Goal: Task Accomplishment & Management: Use online tool/utility

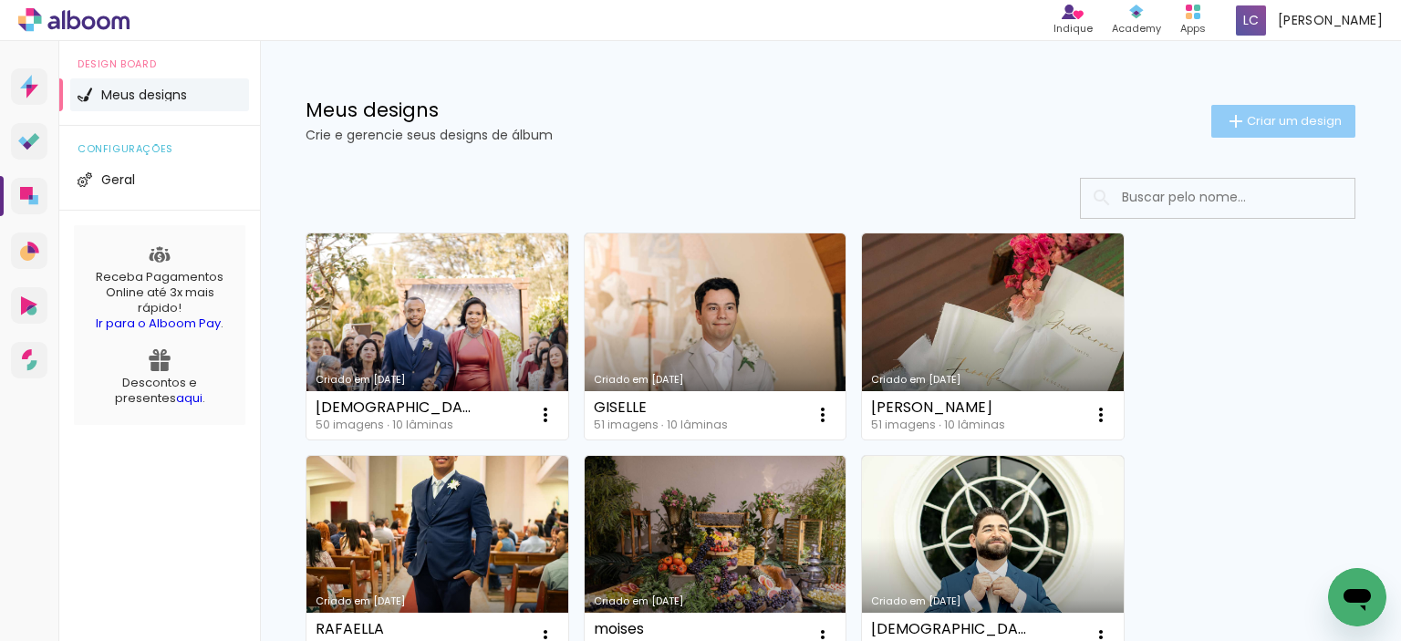
click at [1263, 123] on span "Criar um design" at bounding box center [1294, 121] width 95 height 12
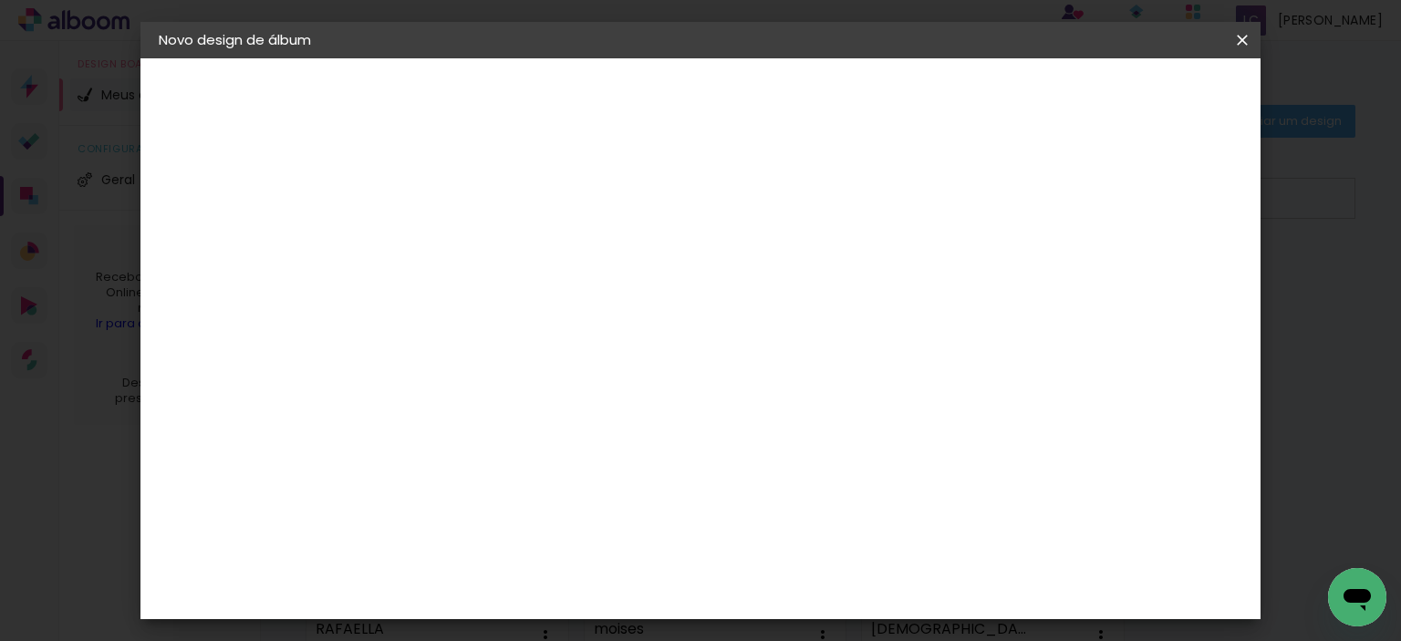
click at [457, 247] on input at bounding box center [457, 245] width 0 height 28
type input "GISELLE"
type paper-input "GISELLE"
click at [0, 0] on slot "Avançar" at bounding box center [0, 0] width 0 height 0
click at [0, 0] on slot "Tamanho Livre" at bounding box center [0, 0] width 0 height 0
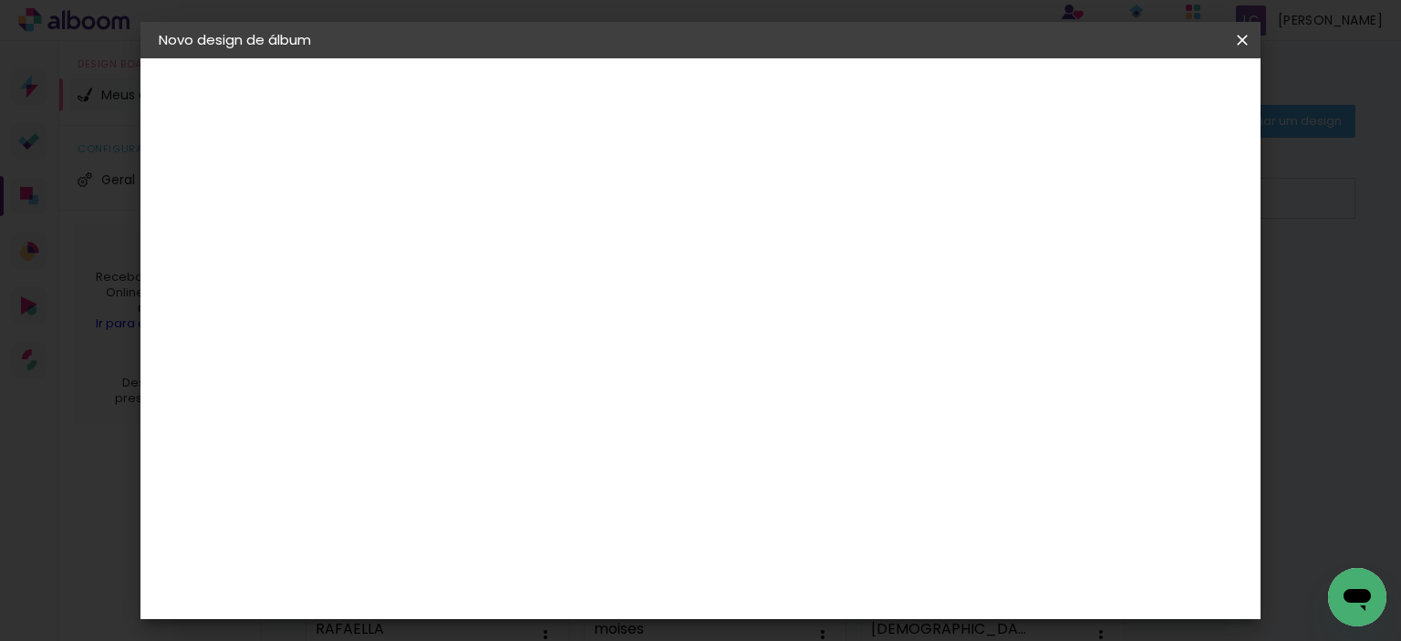
click at [0, 0] on slot "Avançar" at bounding box center [0, 0] width 0 height 0
drag, startPoint x: 400, startPoint y: 407, endPoint x: 418, endPoint y: 410, distance: 18.5
click at [419, 410] on input "30" at bounding box center [399, 410] width 47 height 27
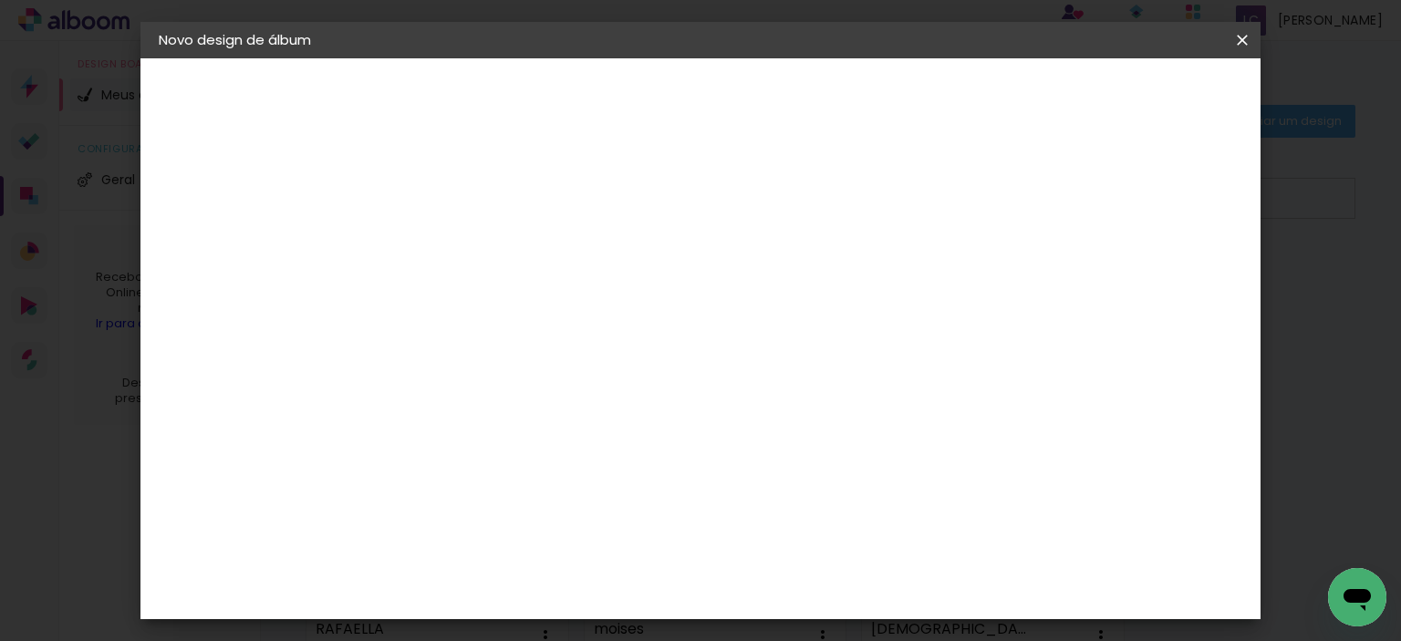
type input "23"
type paper-input "23"
click at [817, 572] on input "60" at bounding box center [801, 572] width 47 height 27
type input "62"
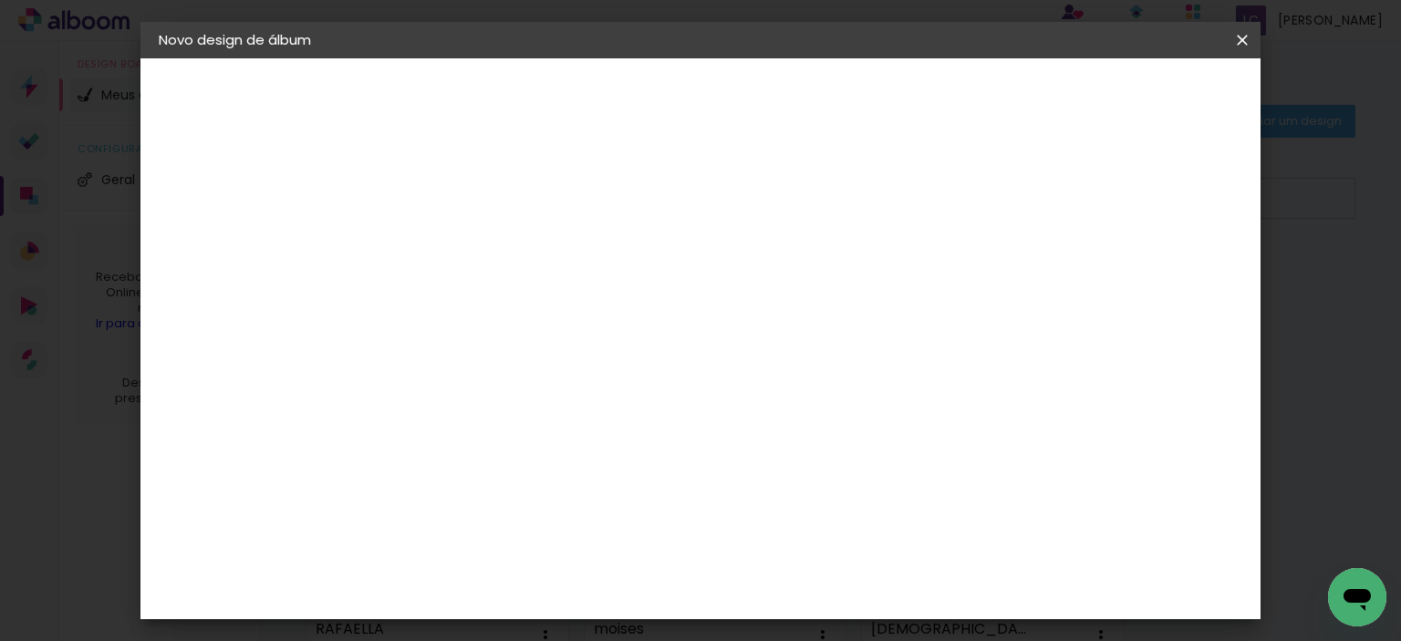
type paper-input "62"
click at [1129, 98] on span "Iniciar design" at bounding box center [1087, 96] width 83 height 13
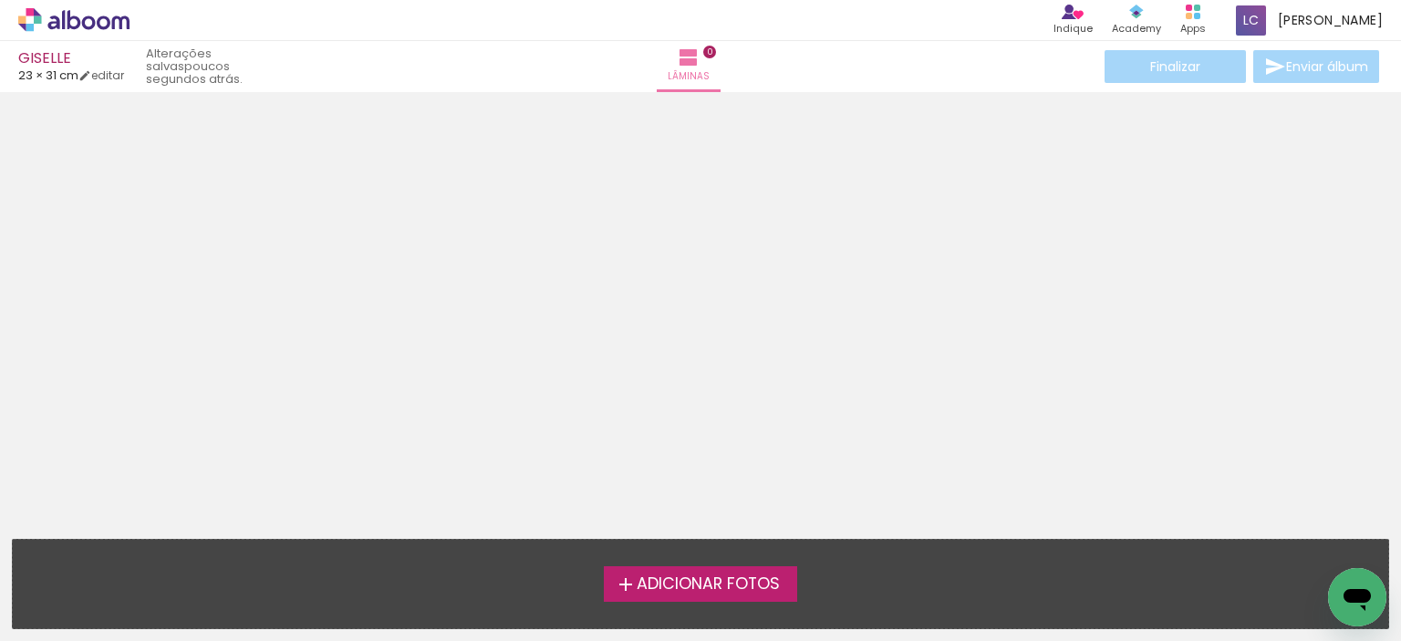
click at [701, 584] on span "Adicionar Fotos" at bounding box center [708, 585] width 143 height 16
click at [0, 0] on input "file" at bounding box center [0, 0] width 0 height 0
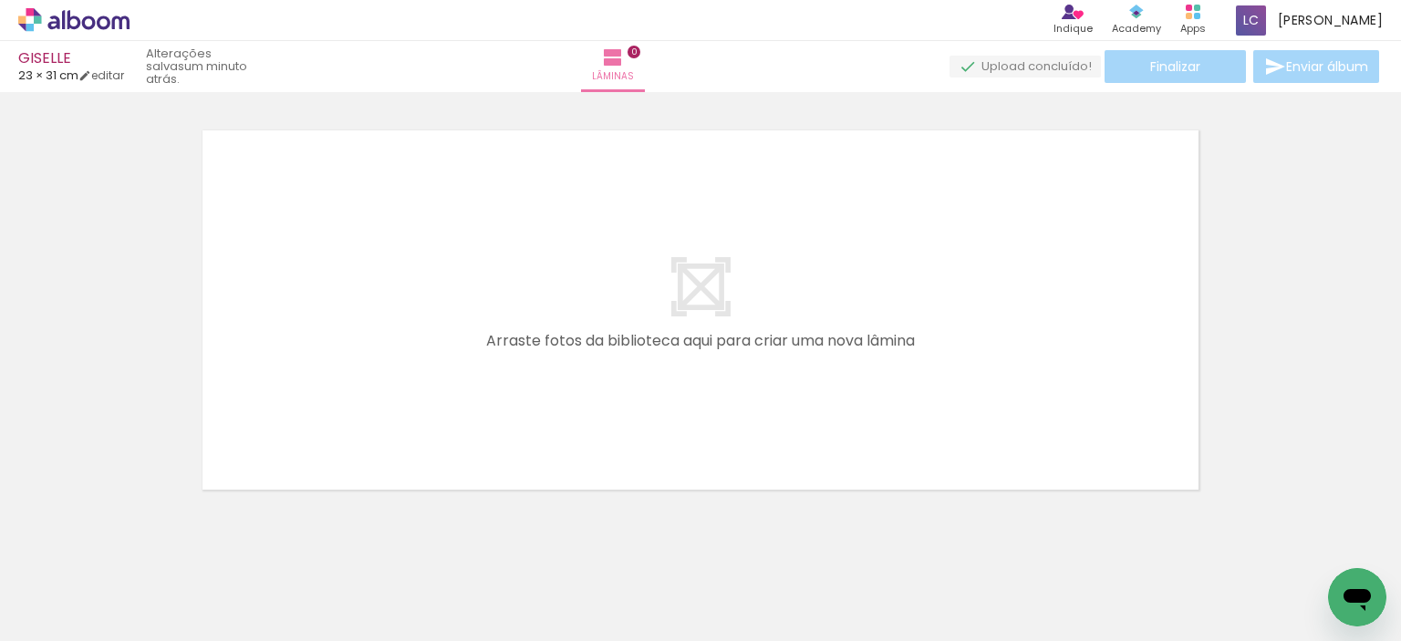
click at [1274, 543] on iron-icon at bounding box center [1266, 543] width 19 height 19
click at [1273, 543] on iron-icon at bounding box center [1266, 543] width 19 height 19
click at [868, 545] on iron-icon at bounding box center [858, 543] width 19 height 19
click at [555, 539] on iron-icon at bounding box center [551, 543] width 19 height 19
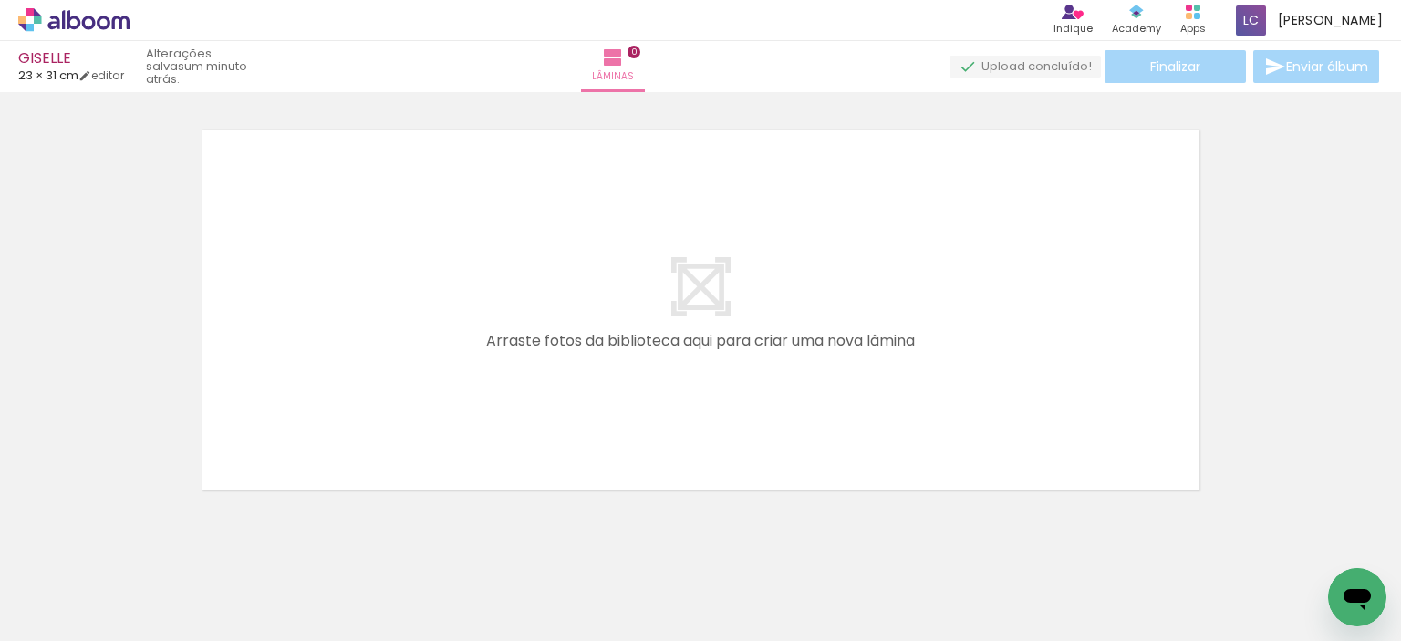
click at [453, 540] on iron-icon at bounding box center [449, 543] width 19 height 19
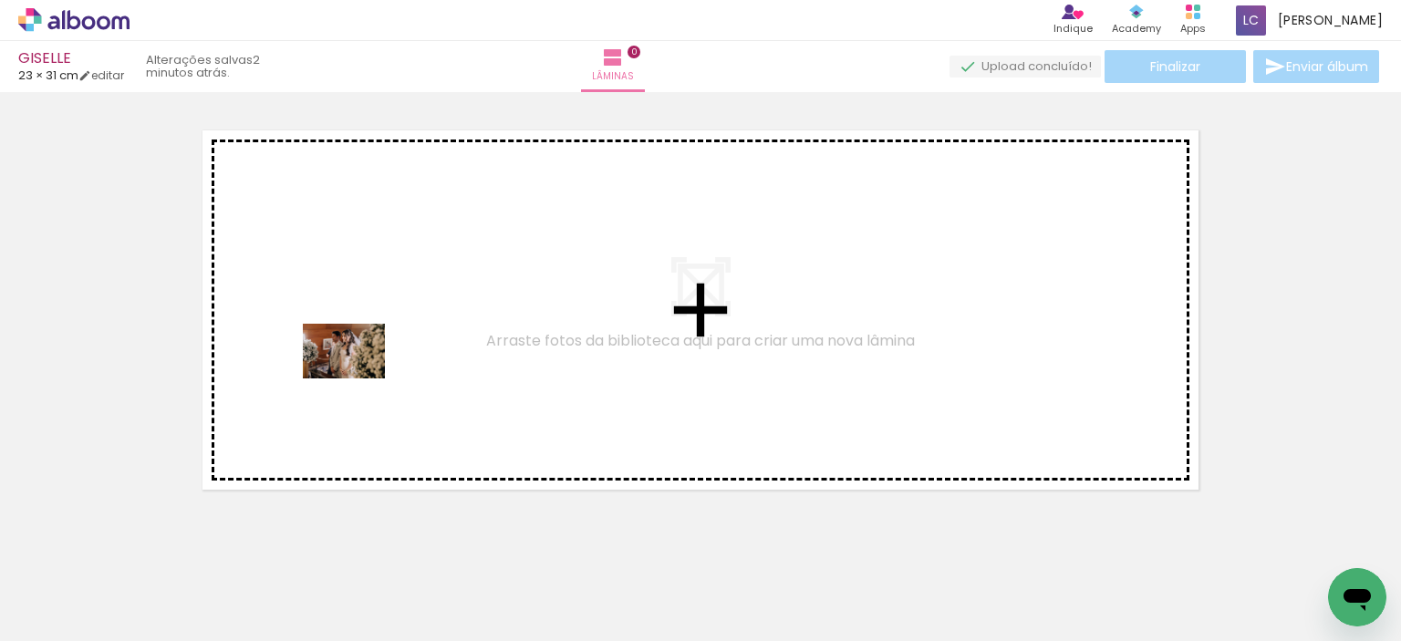
drag, startPoint x: 200, startPoint y: 587, endPoint x: 364, endPoint y: 368, distance: 273.7
click at [364, 368] on quentale-workspace at bounding box center [700, 320] width 1401 height 641
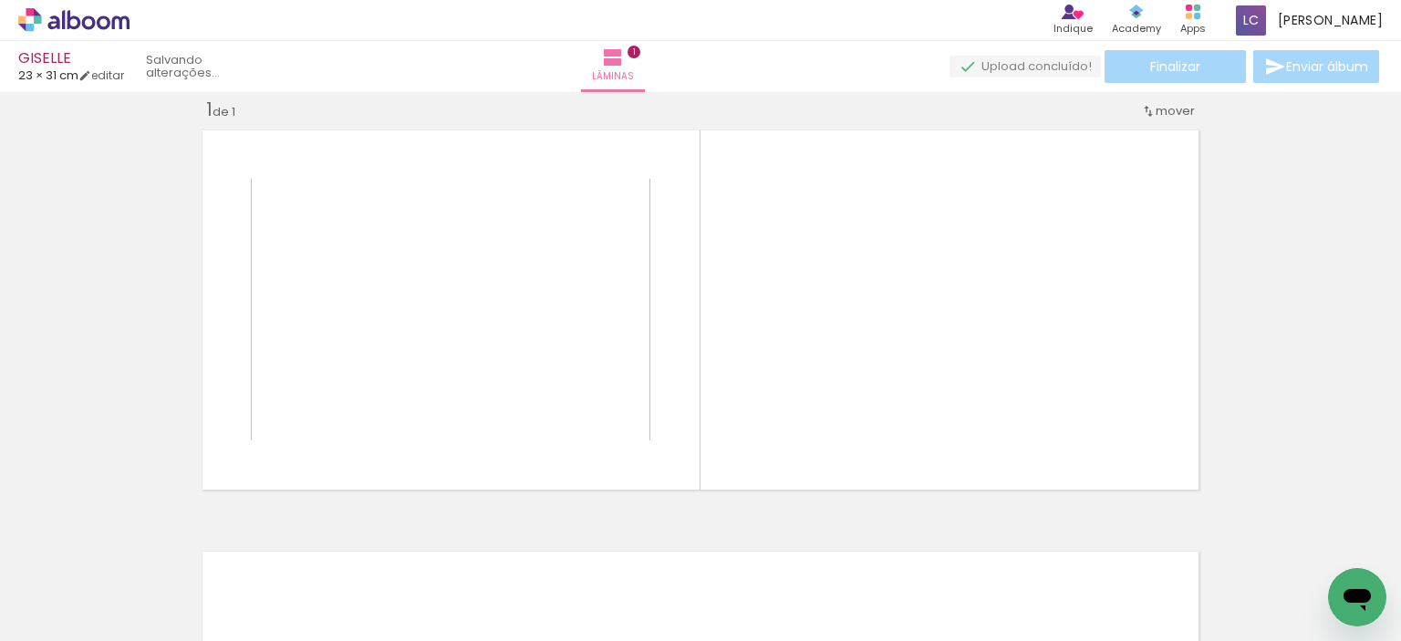
scroll to position [23, 0]
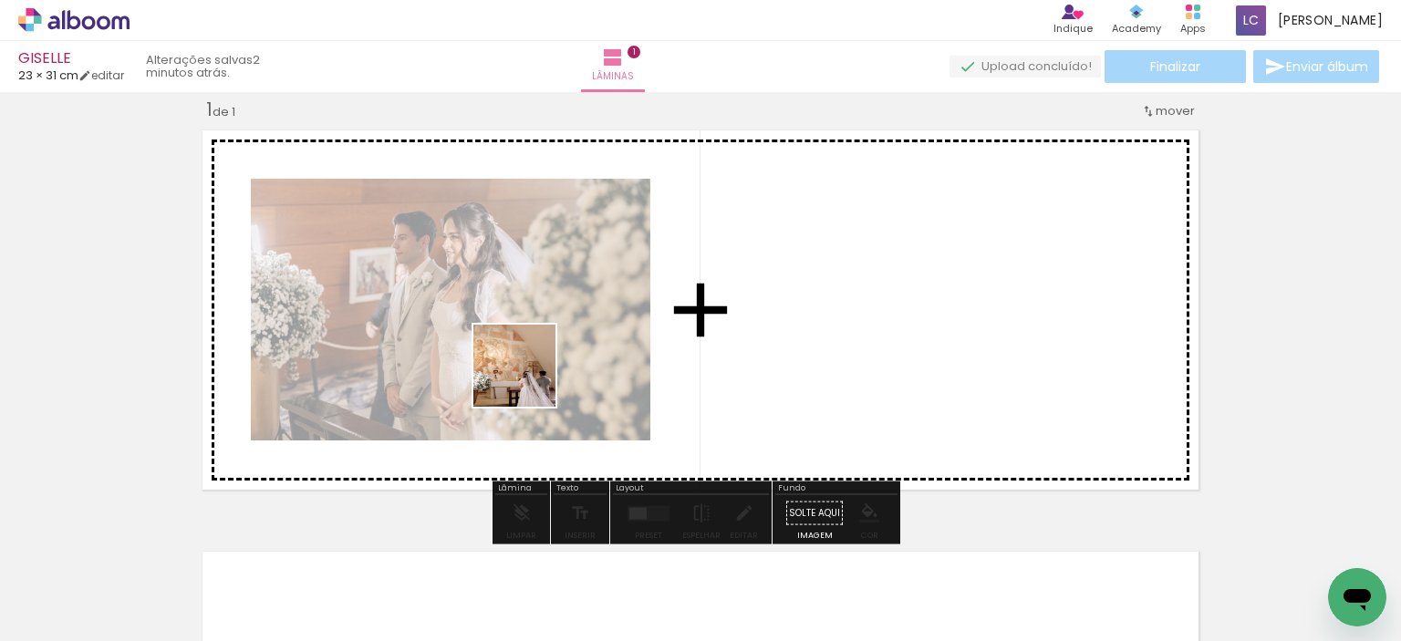
drag, startPoint x: 286, startPoint y: 579, endPoint x: 586, endPoint y: 348, distance: 378.5
click at [586, 348] on quentale-workspace at bounding box center [700, 320] width 1401 height 641
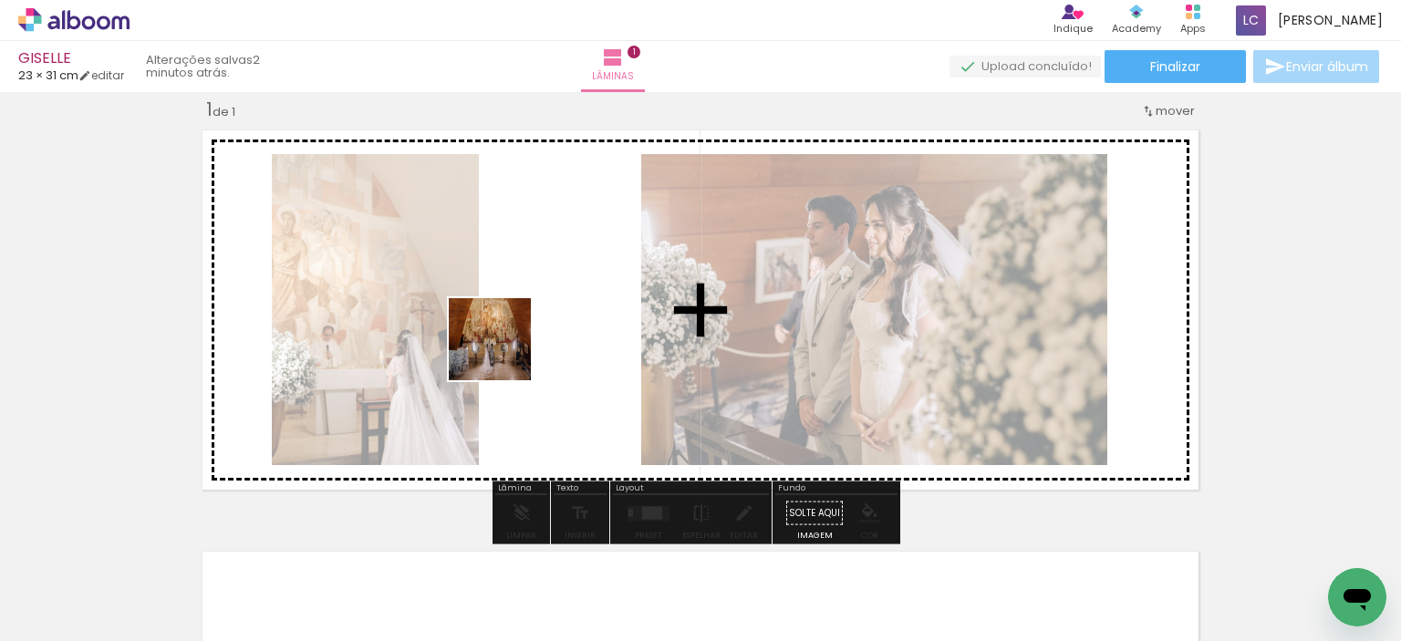
drag, startPoint x: 412, startPoint y: 582, endPoint x: 504, endPoint y: 353, distance: 246.5
click at [504, 353] on quentale-workspace at bounding box center [700, 320] width 1401 height 641
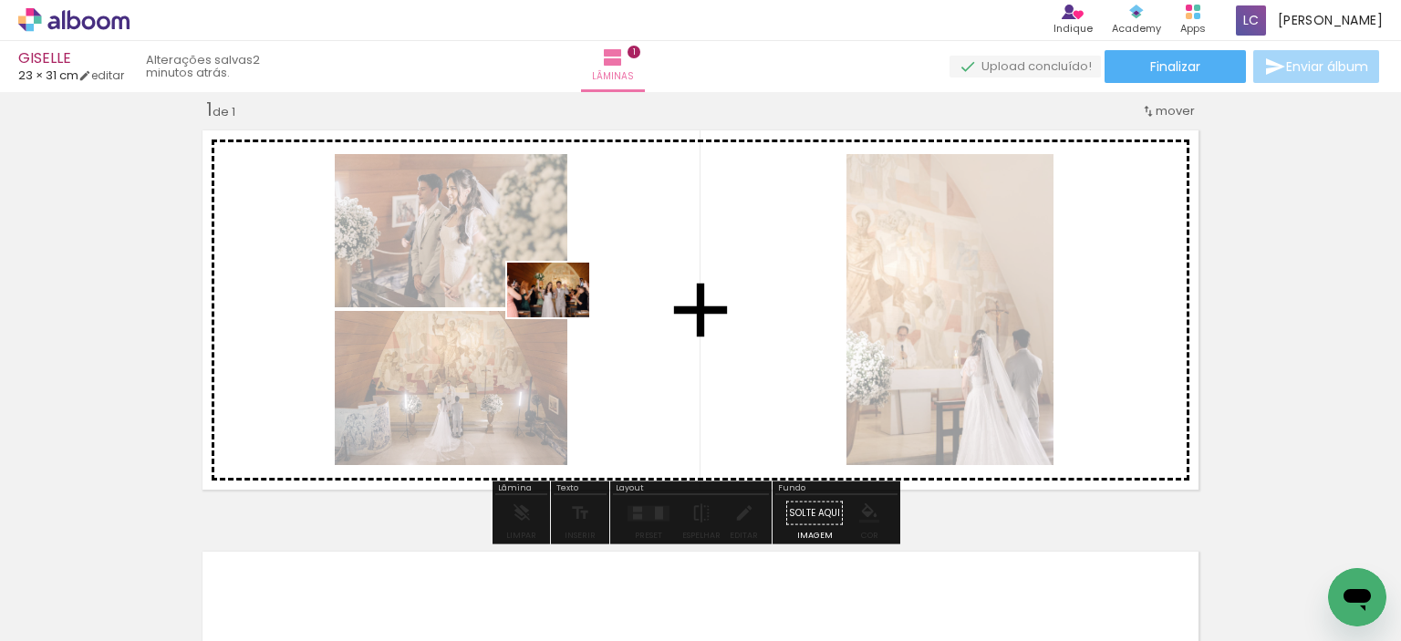
drag, startPoint x: 503, startPoint y: 577, endPoint x: 562, endPoint y: 317, distance: 266.7
click at [562, 317] on quentale-workspace at bounding box center [700, 320] width 1401 height 641
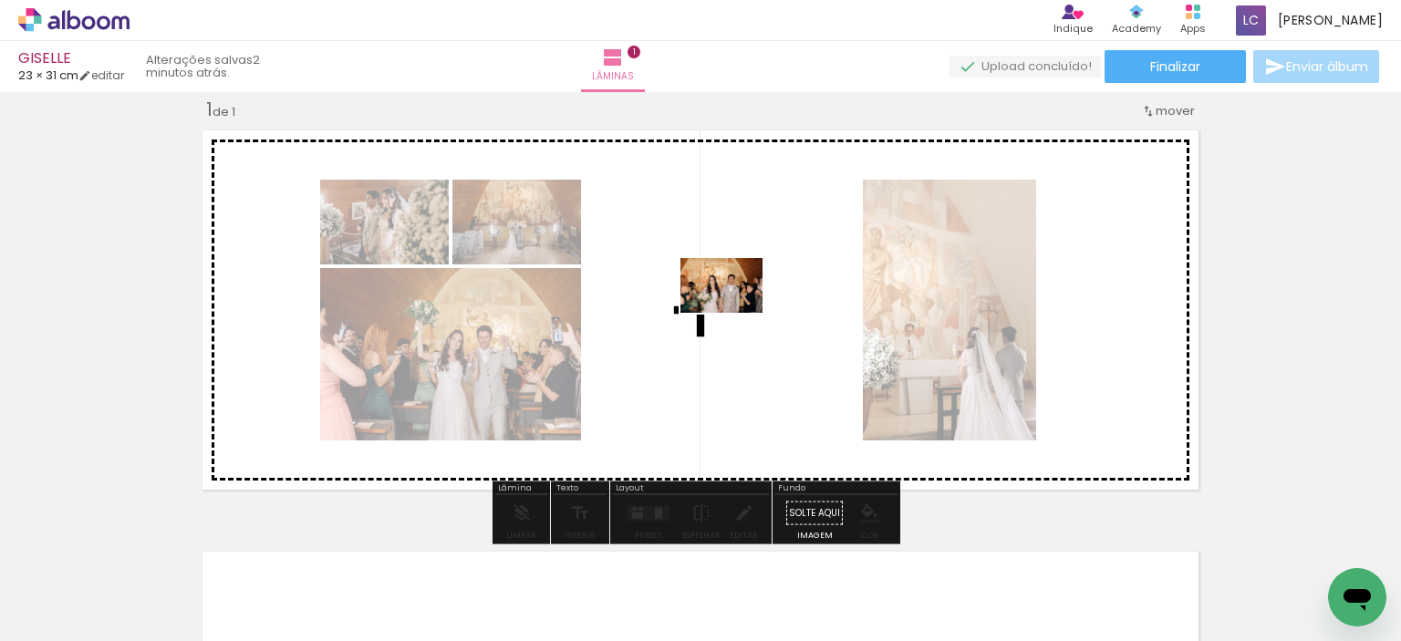
drag, startPoint x: 597, startPoint y: 598, endPoint x: 735, endPoint y: 313, distance: 316.6
click at [735, 313] on quentale-workspace at bounding box center [700, 320] width 1401 height 641
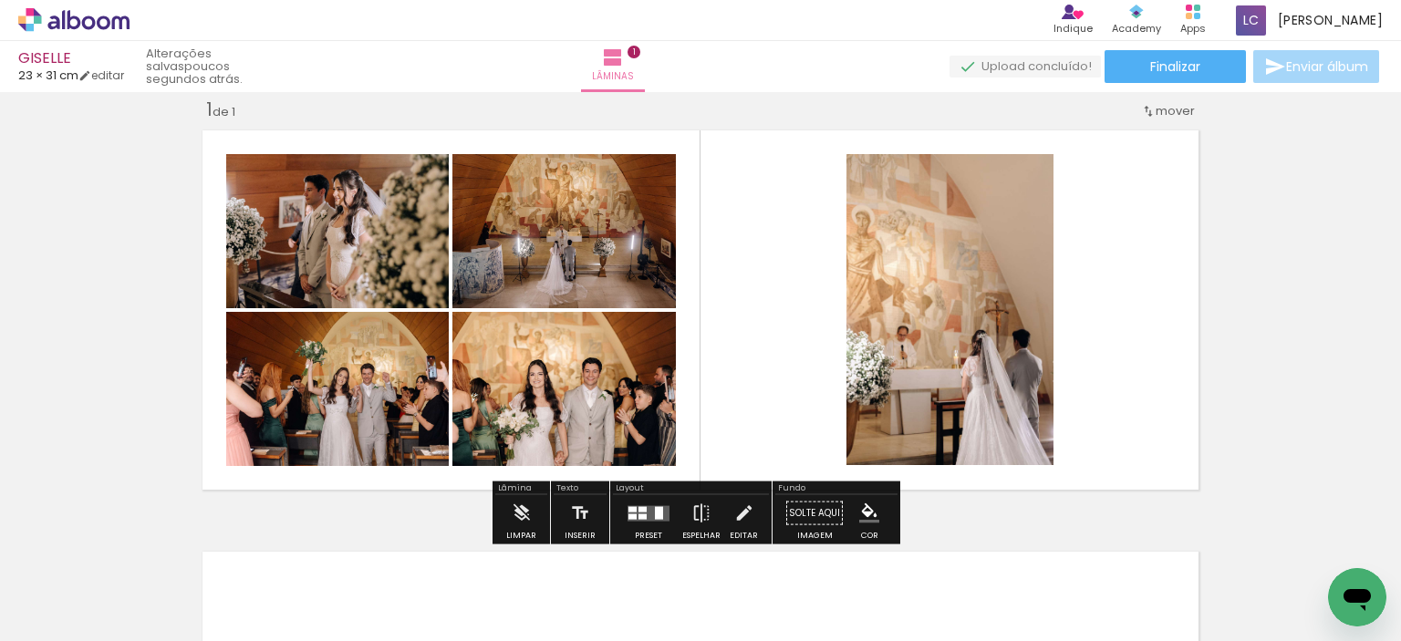
click at [641, 510] on div at bounding box center [643, 508] width 8 height 5
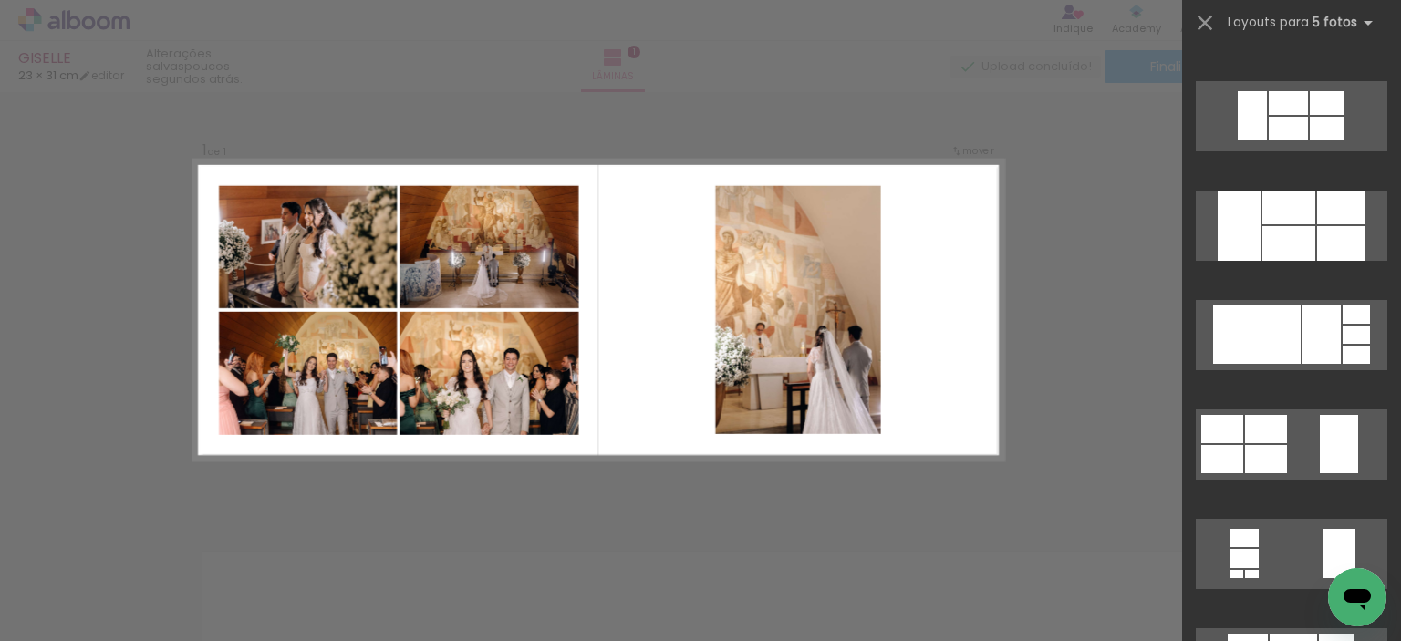
scroll to position [0, 0]
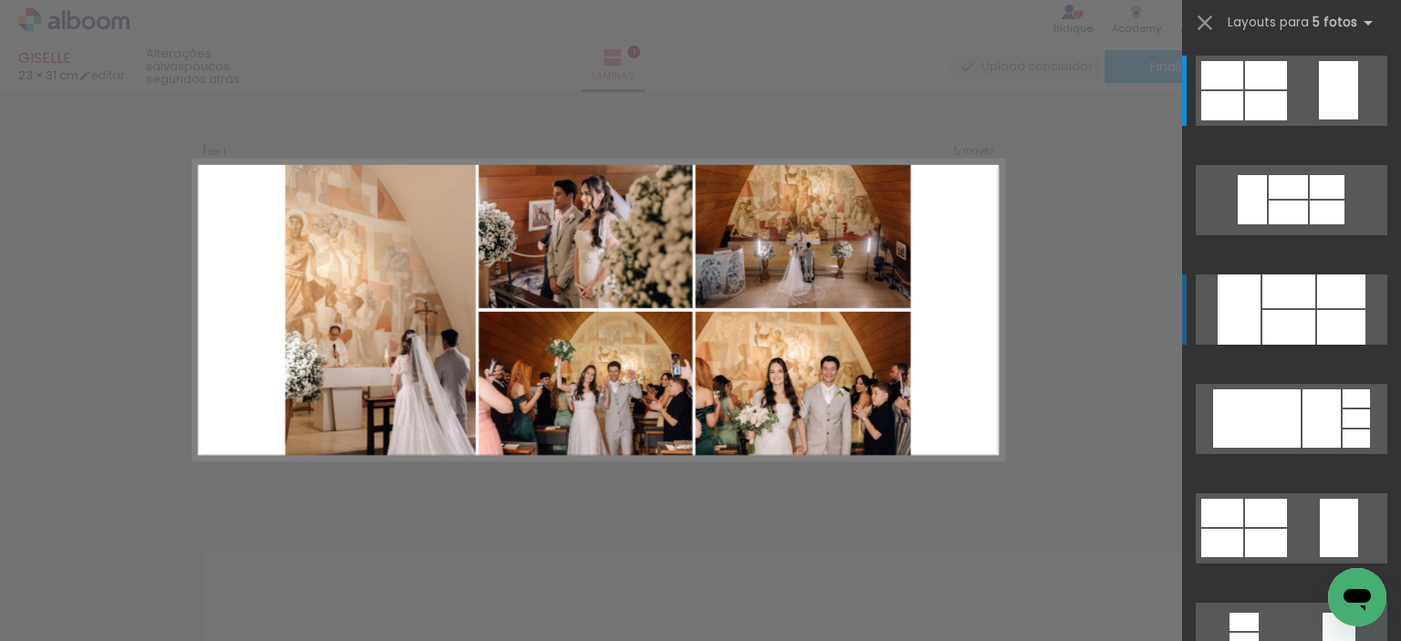
click at [1303, 317] on div at bounding box center [1289, 327] width 53 height 35
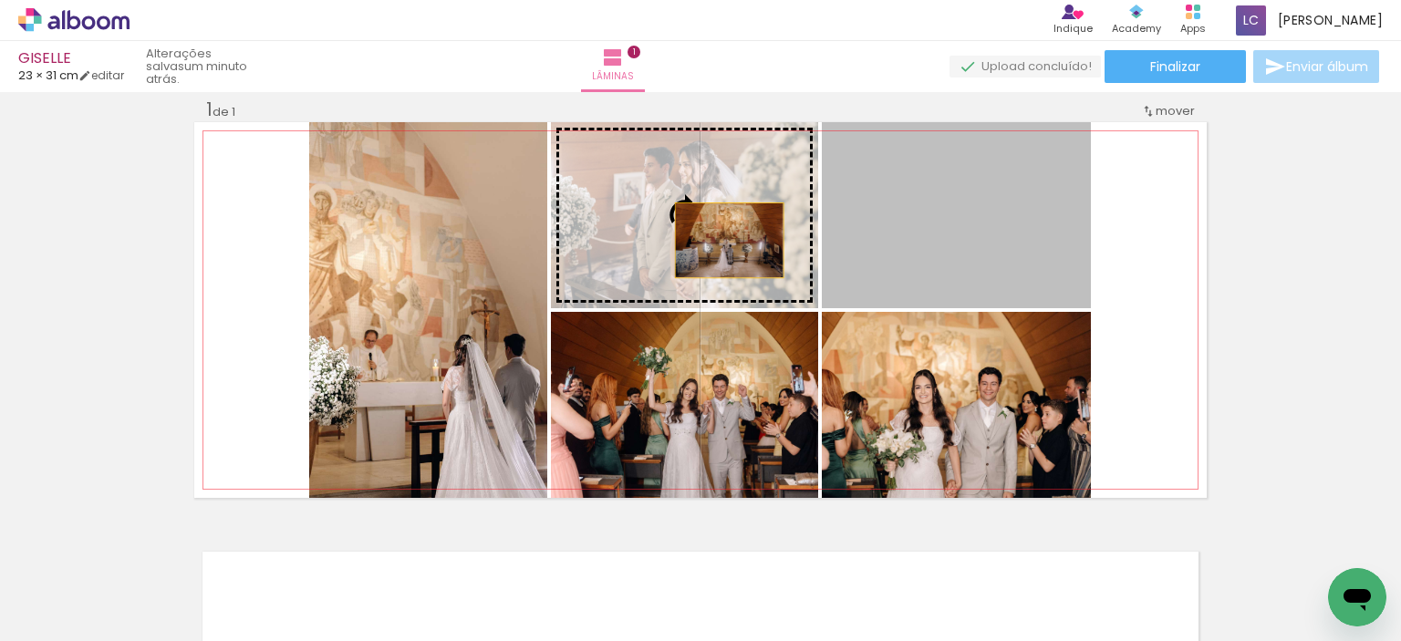
drag, startPoint x: 927, startPoint y: 248, endPoint x: 723, endPoint y: 240, distance: 204.5
click at [0, 0] on slot at bounding box center [0, 0] width 0 height 0
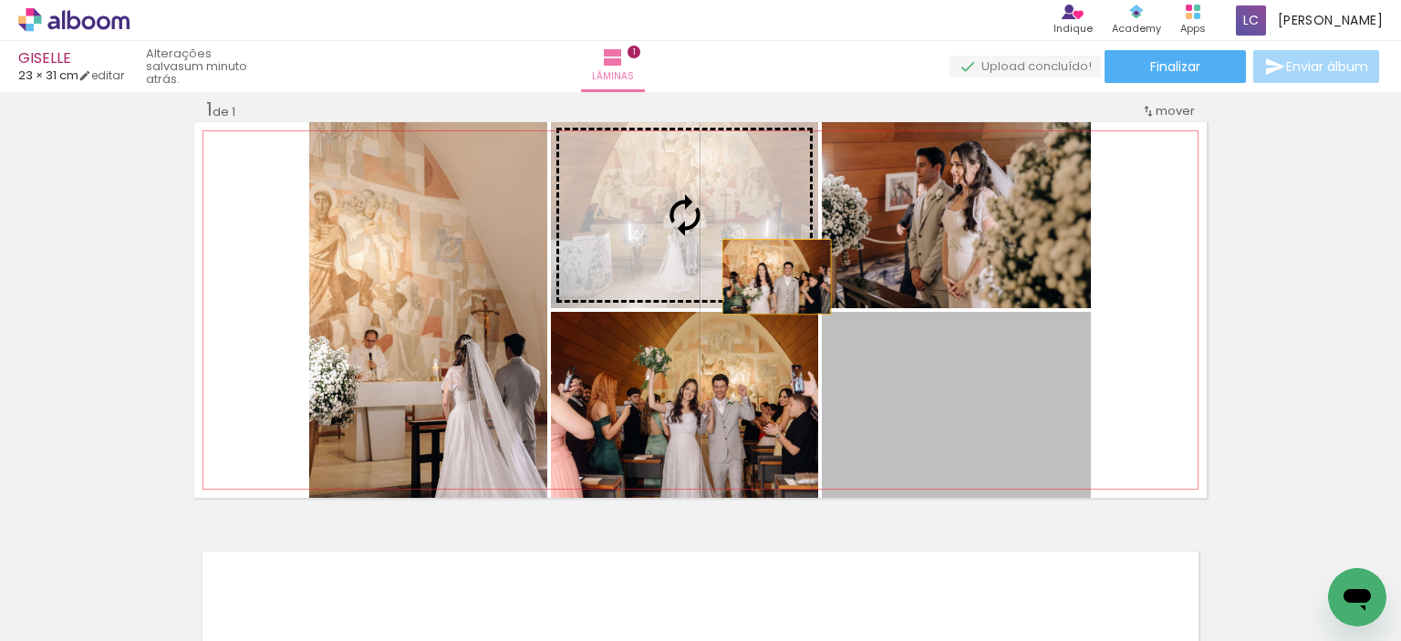
drag, startPoint x: 974, startPoint y: 419, endPoint x: 770, endPoint y: 276, distance: 249.1
click at [0, 0] on slot at bounding box center [0, 0] width 0 height 0
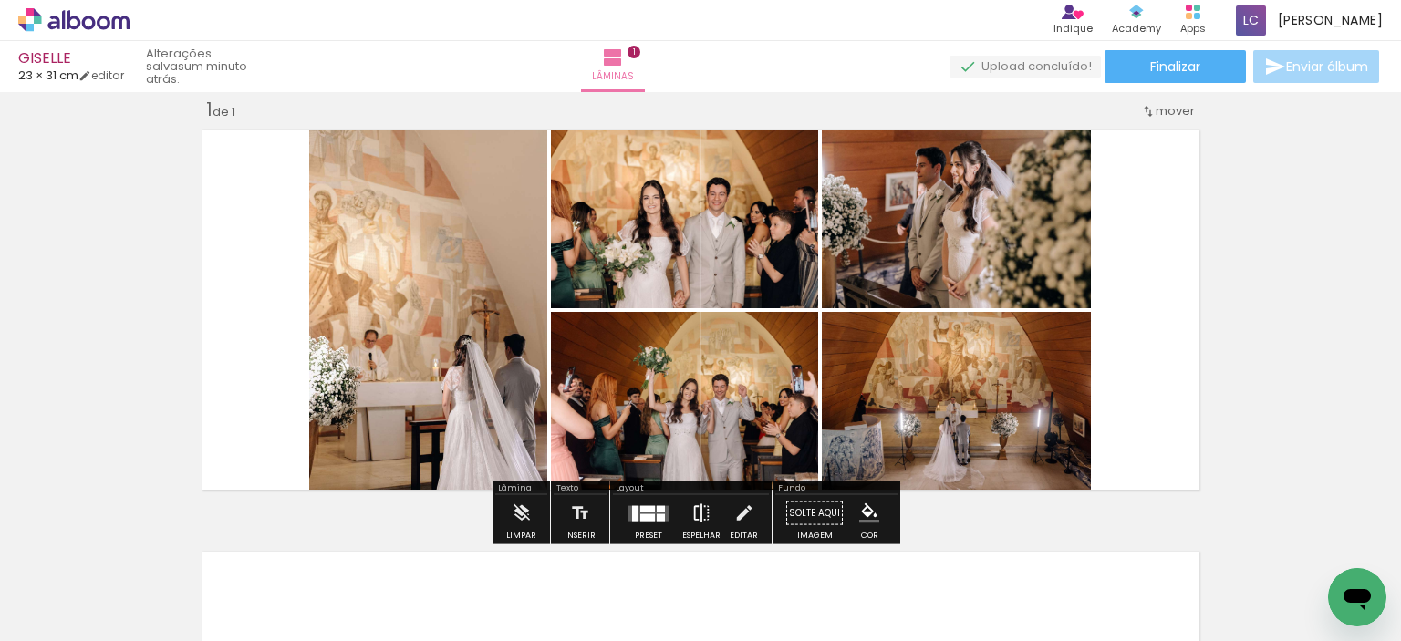
click at [701, 513] on iron-icon at bounding box center [702, 513] width 20 height 36
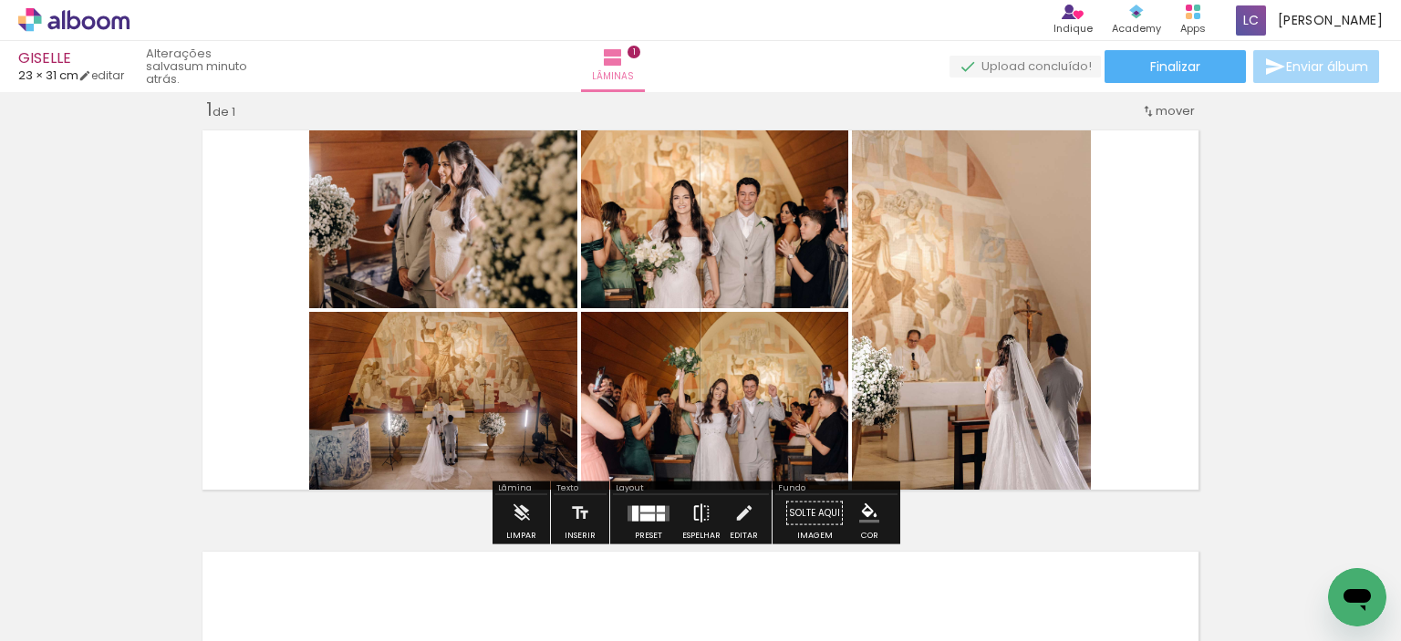
click at [701, 515] on iron-icon at bounding box center [702, 513] width 20 height 36
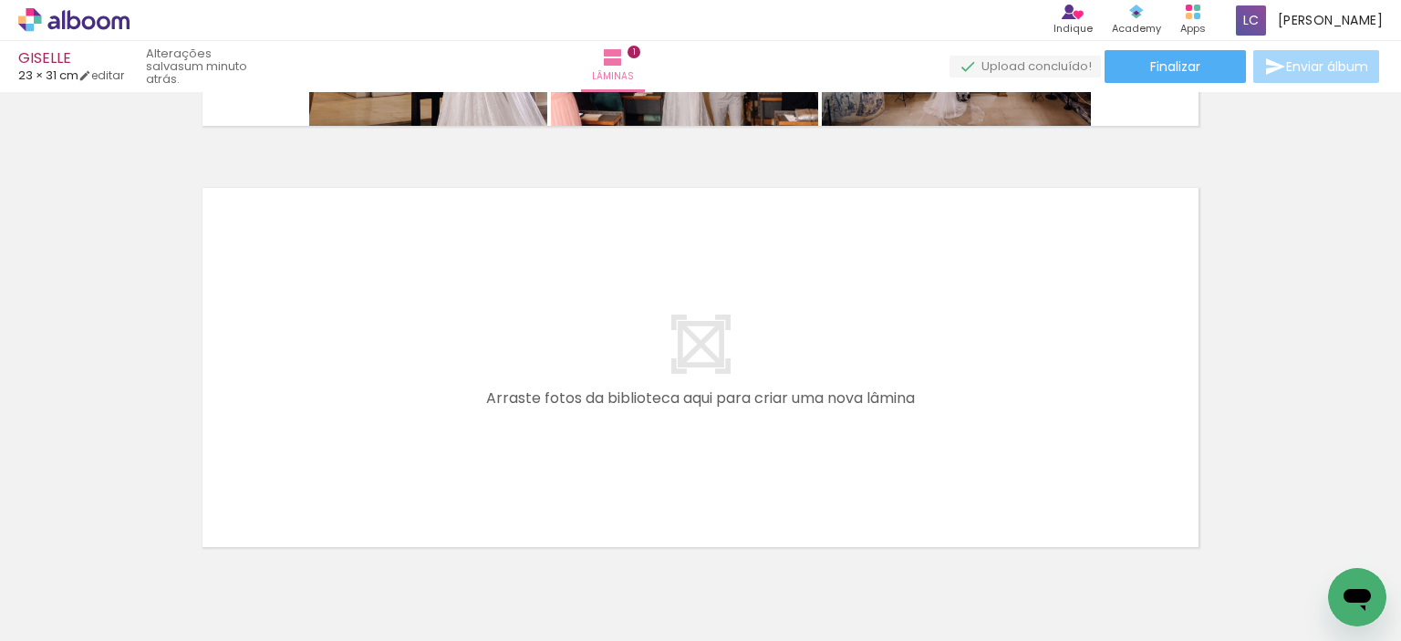
scroll to position [388, 0]
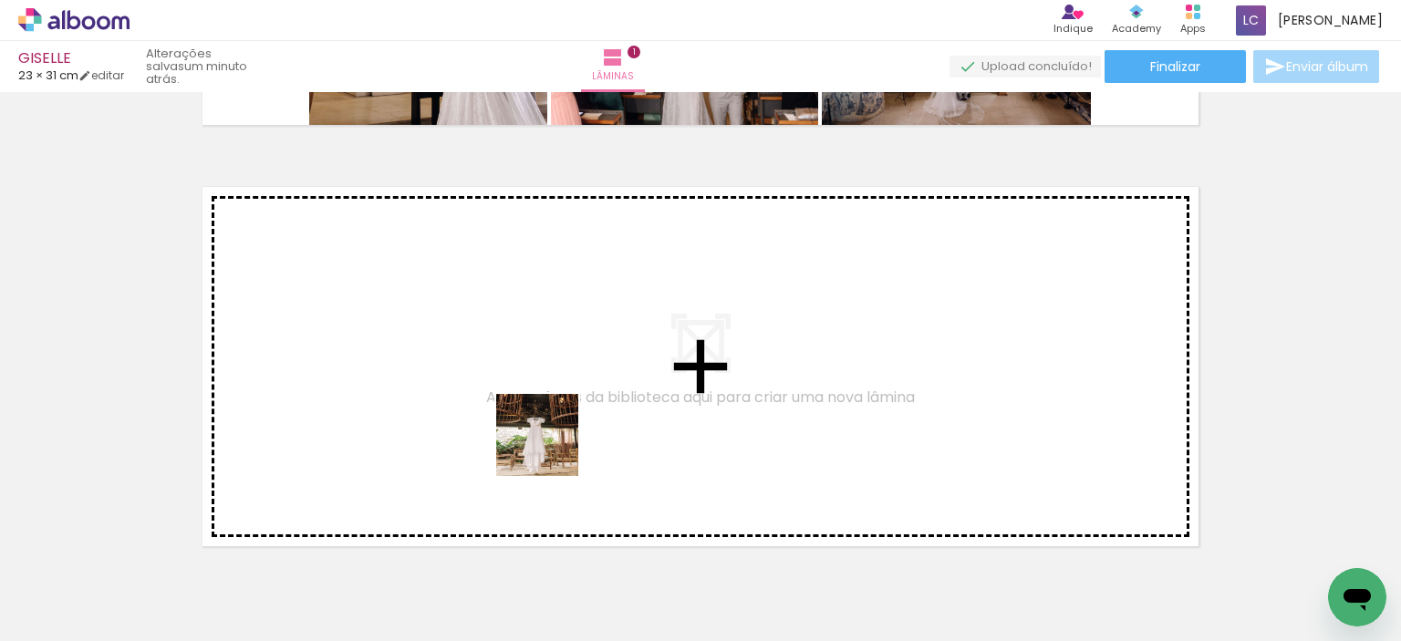
drag, startPoint x: 692, startPoint y: 596, endPoint x: 763, endPoint y: 556, distance: 80.9
click at [544, 440] on quentale-workspace at bounding box center [700, 320] width 1401 height 641
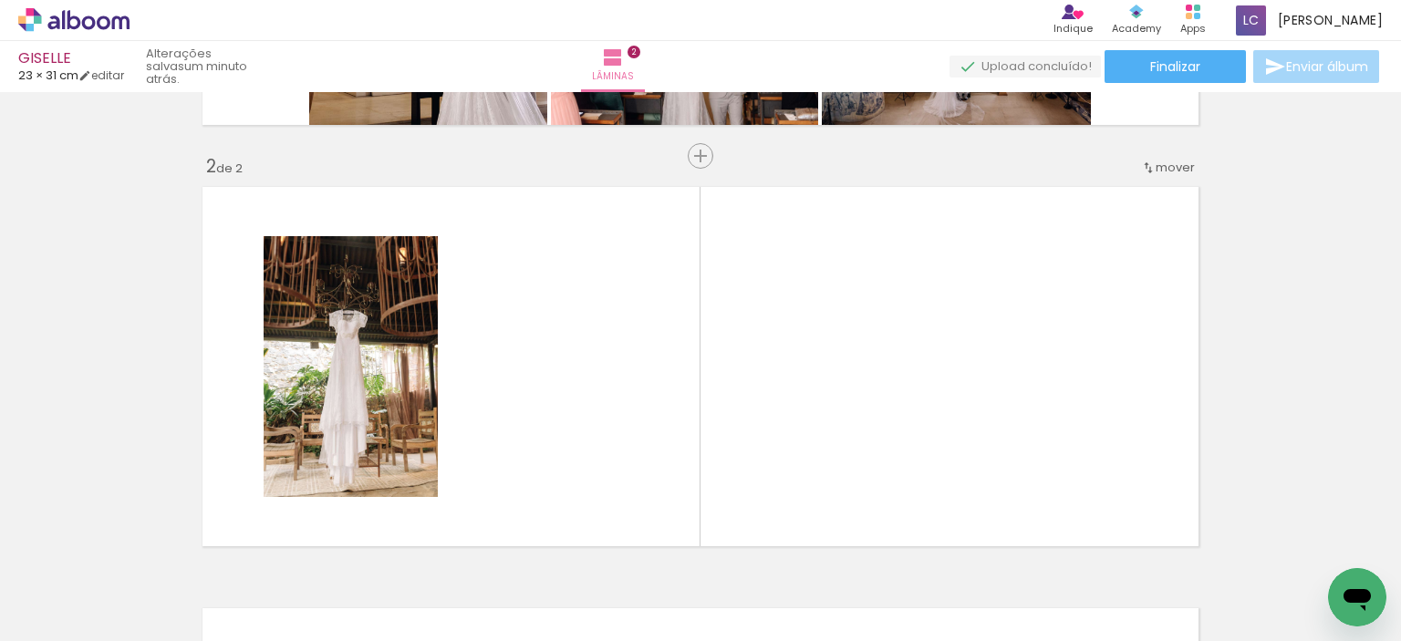
scroll to position [444, 0]
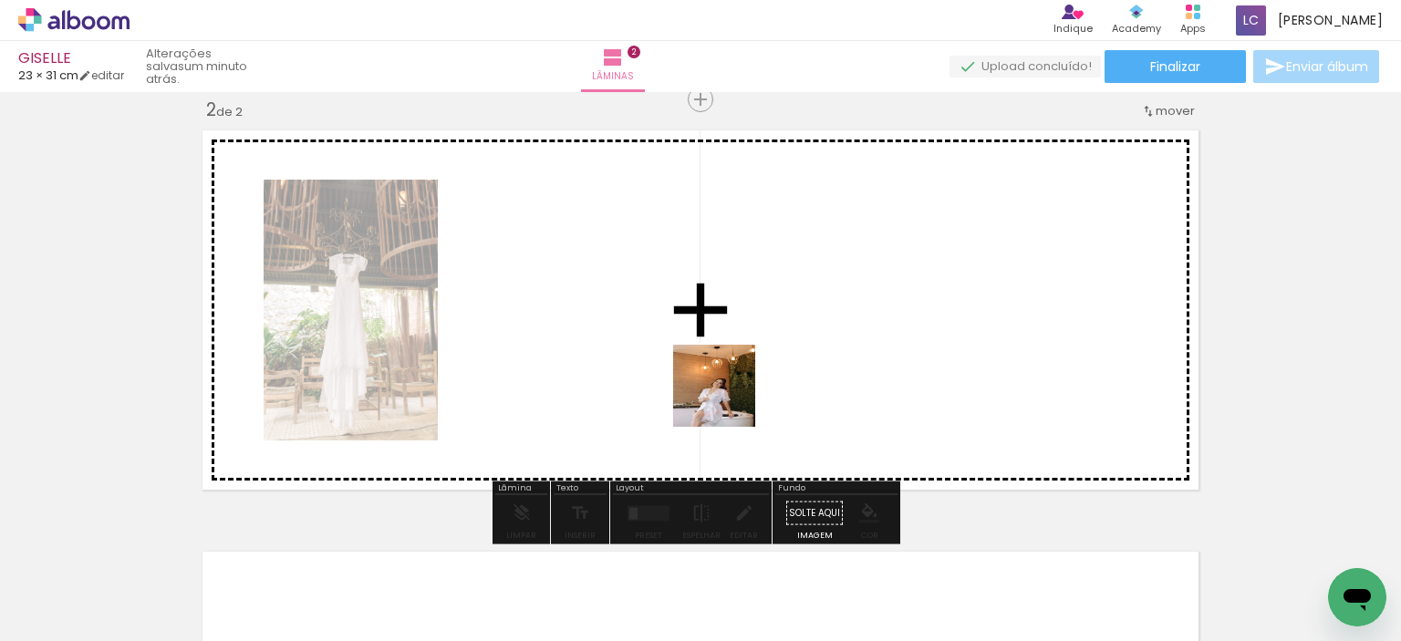
drag, startPoint x: 799, startPoint y: 586, endPoint x: 813, endPoint y: 441, distance: 145.7
click at [724, 387] on quentale-workspace at bounding box center [700, 320] width 1401 height 641
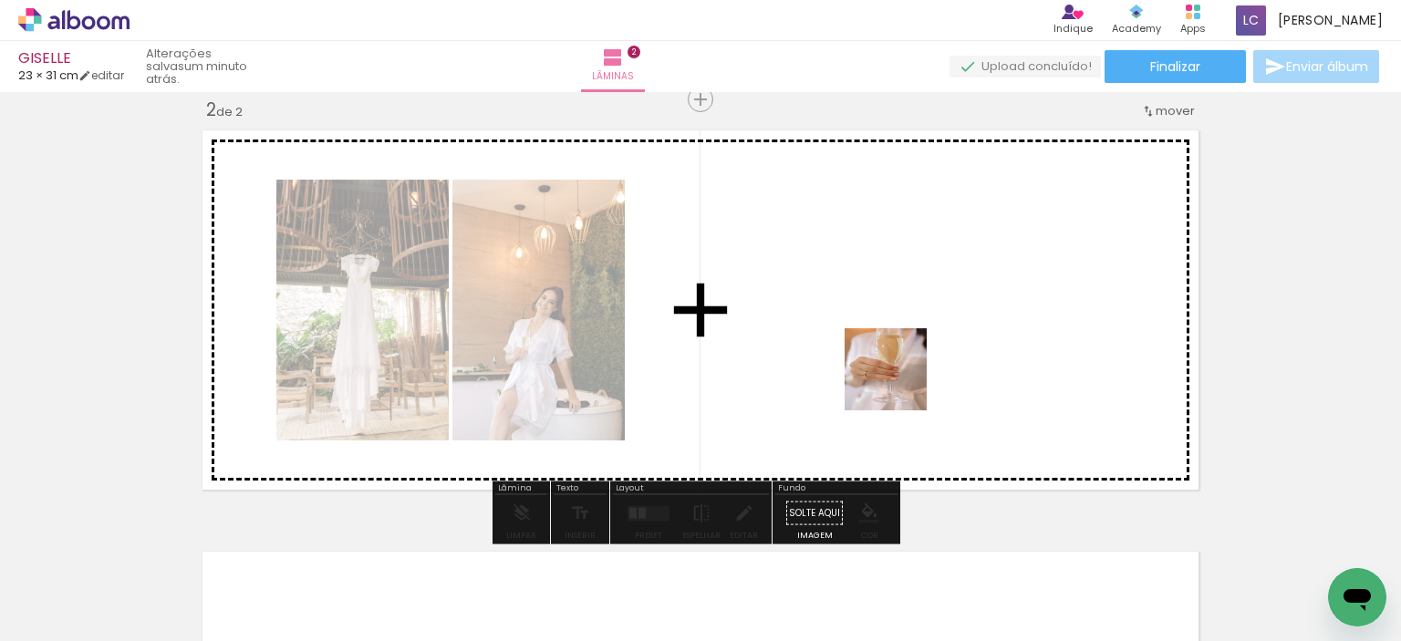
drag, startPoint x: 906, startPoint y: 595, endPoint x: 900, endPoint y: 383, distance: 211.8
click at [900, 383] on quentale-workspace at bounding box center [700, 320] width 1401 height 641
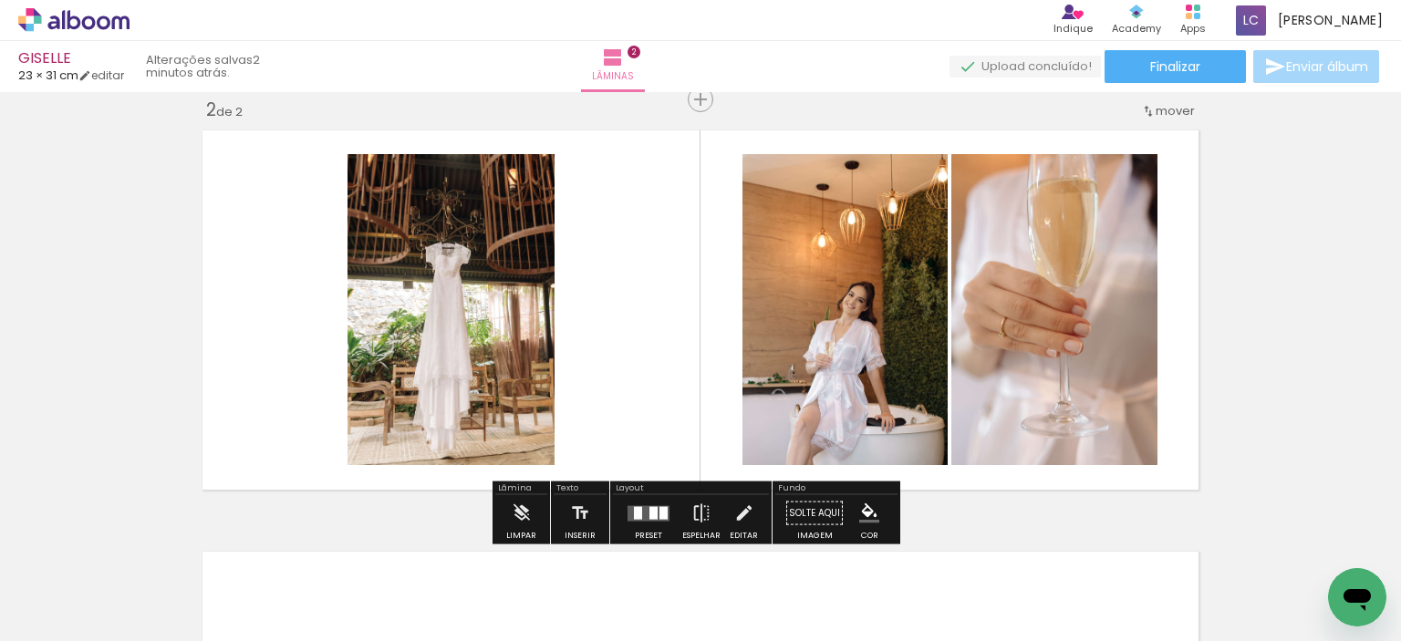
click at [640, 509] on quentale-layouter at bounding box center [649, 513] width 42 height 16
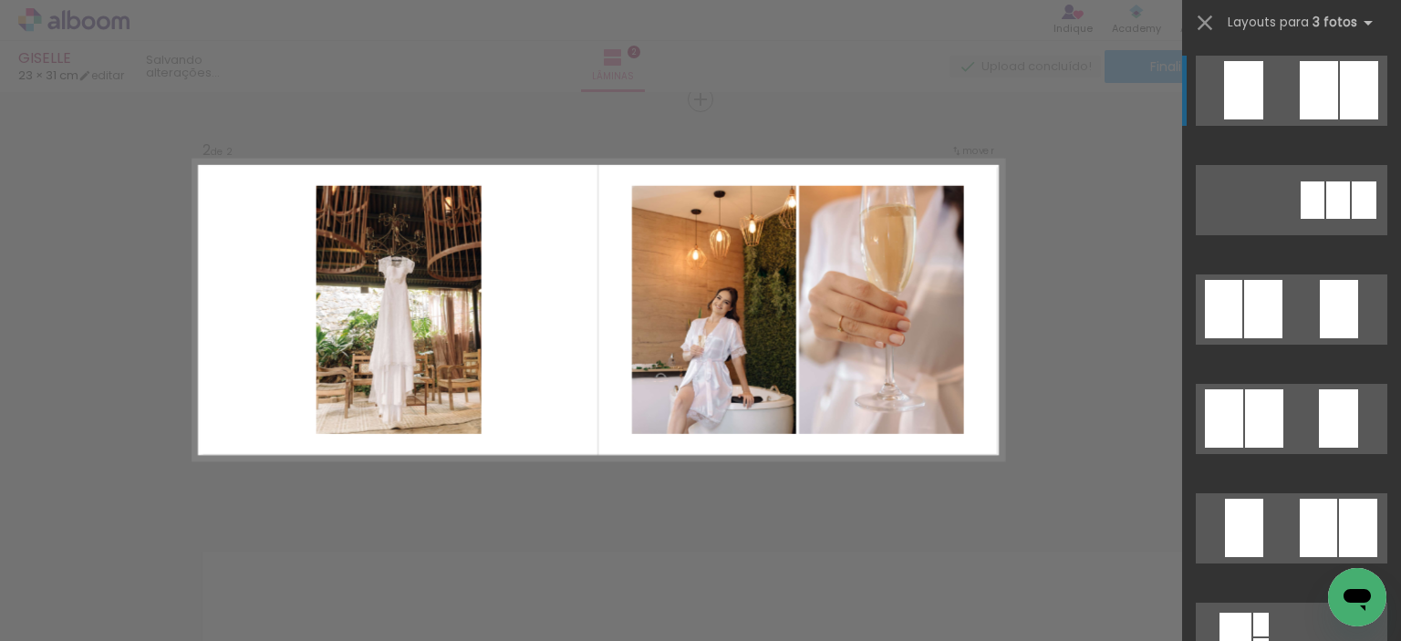
click at [1062, 432] on div "Confirmar Cancelar" at bounding box center [700, 302] width 1401 height 1308
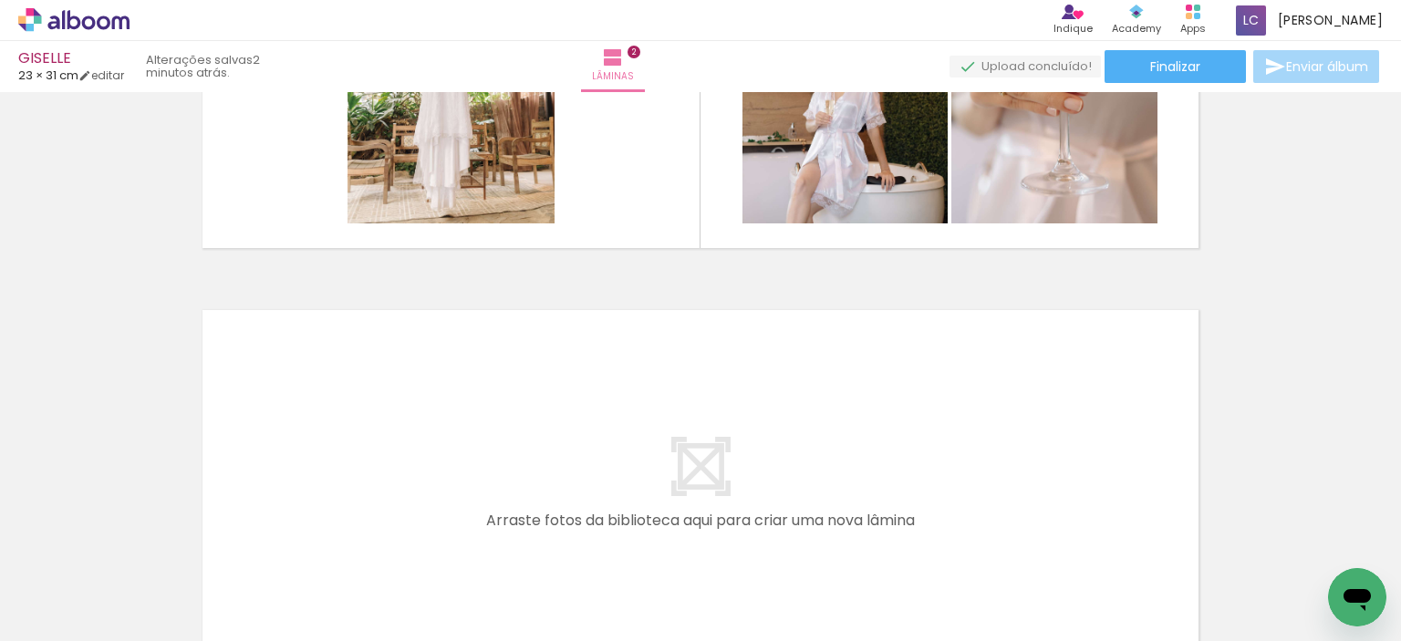
scroll to position [353, 0]
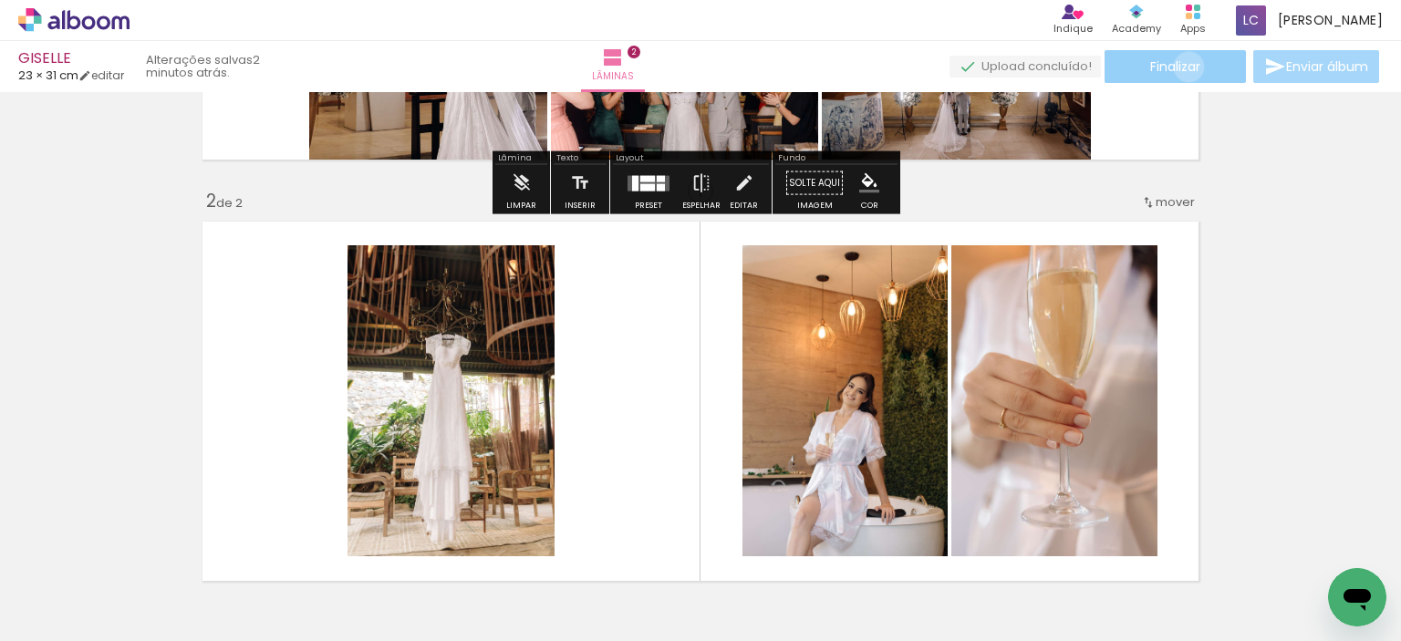
click at [1182, 67] on span "Finalizar" at bounding box center [1176, 66] width 50 height 13
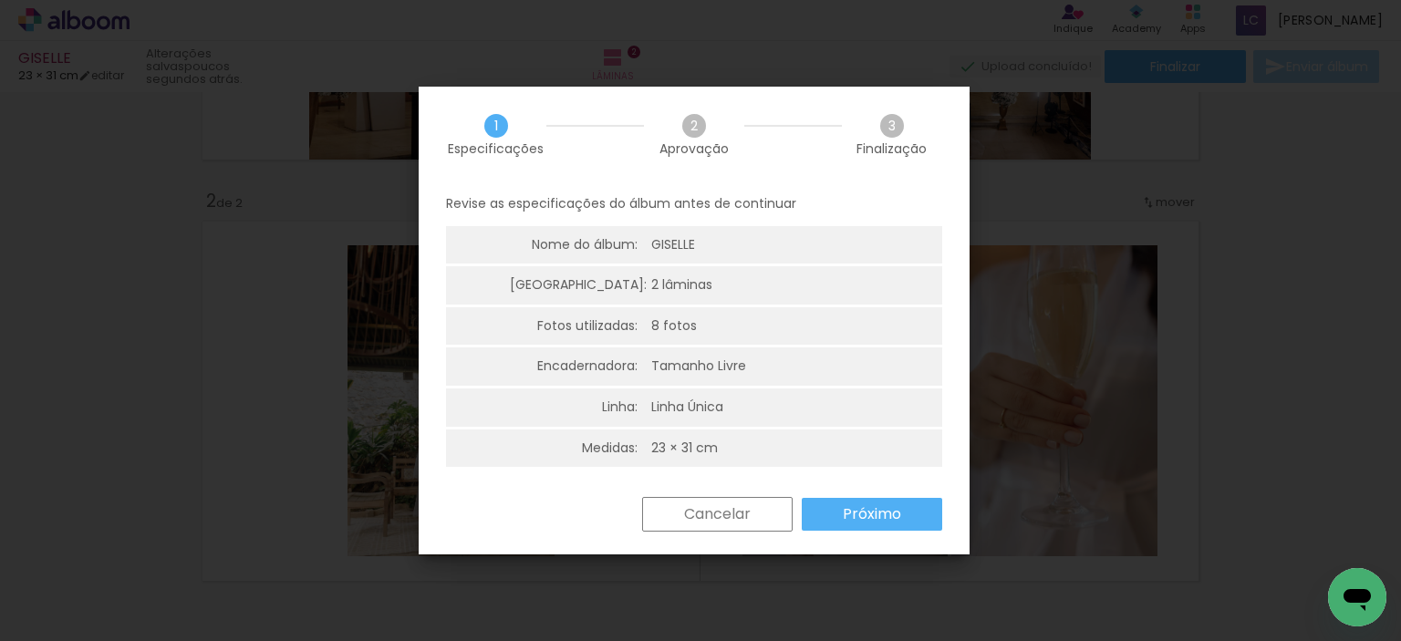
click at [0, 0] on slot "Próximo" at bounding box center [0, 0] width 0 height 0
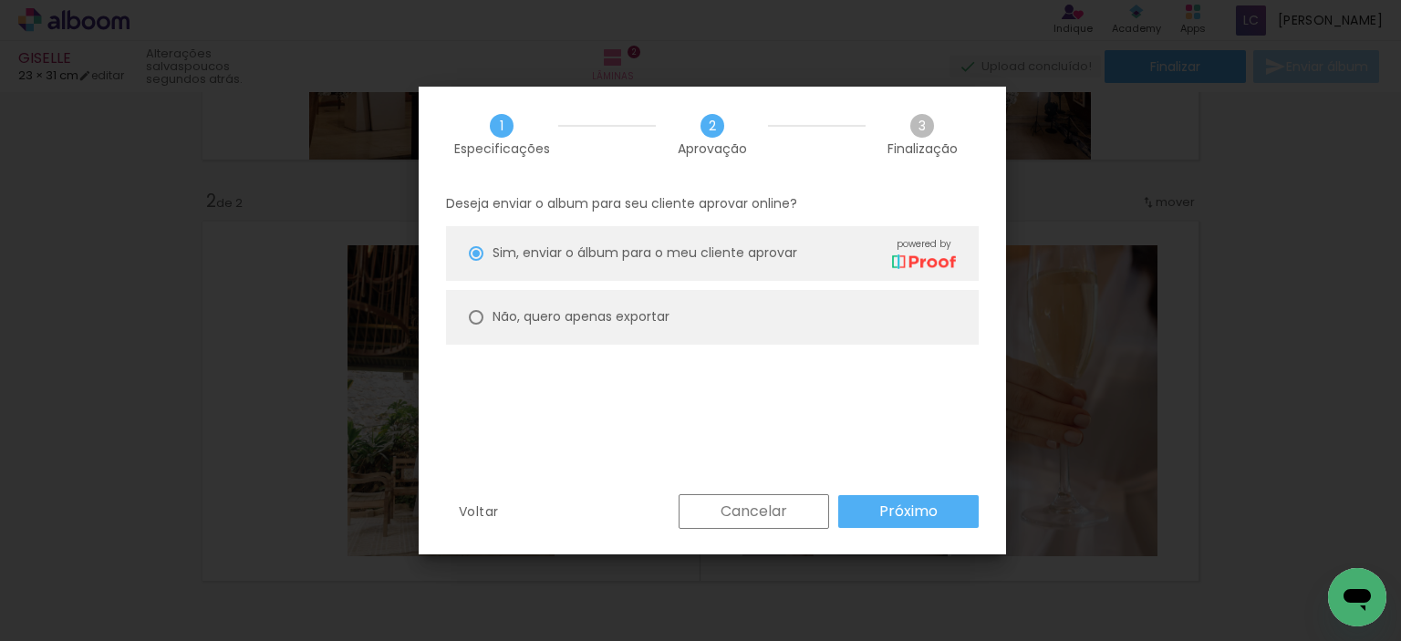
click at [474, 318] on div at bounding box center [476, 317] width 15 height 15
type paper-radio-button "on"
click at [0, 0] on slot "Próximo" at bounding box center [0, 0] width 0 height 0
type input "Alta, 300 DPI"
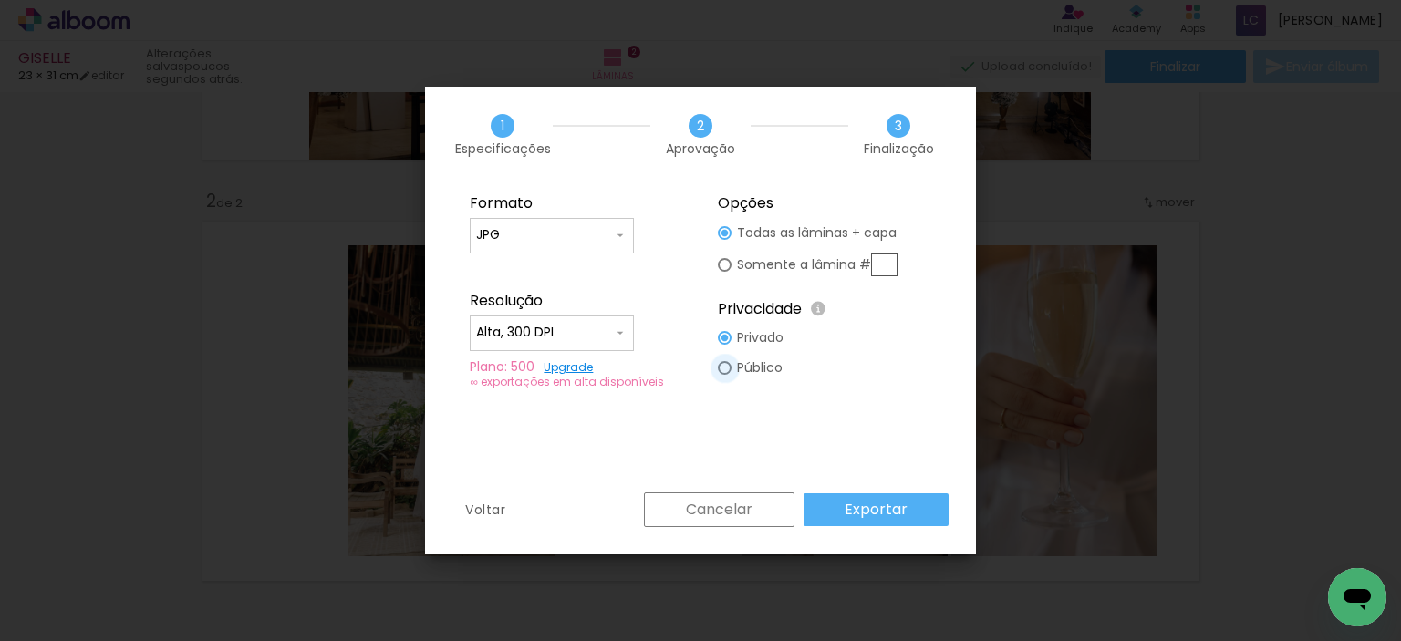
click at [723, 369] on div at bounding box center [725, 368] width 14 height 14
type paper-radio-button "on"
click at [0, 0] on slot "Exportar" at bounding box center [0, 0] width 0 height 0
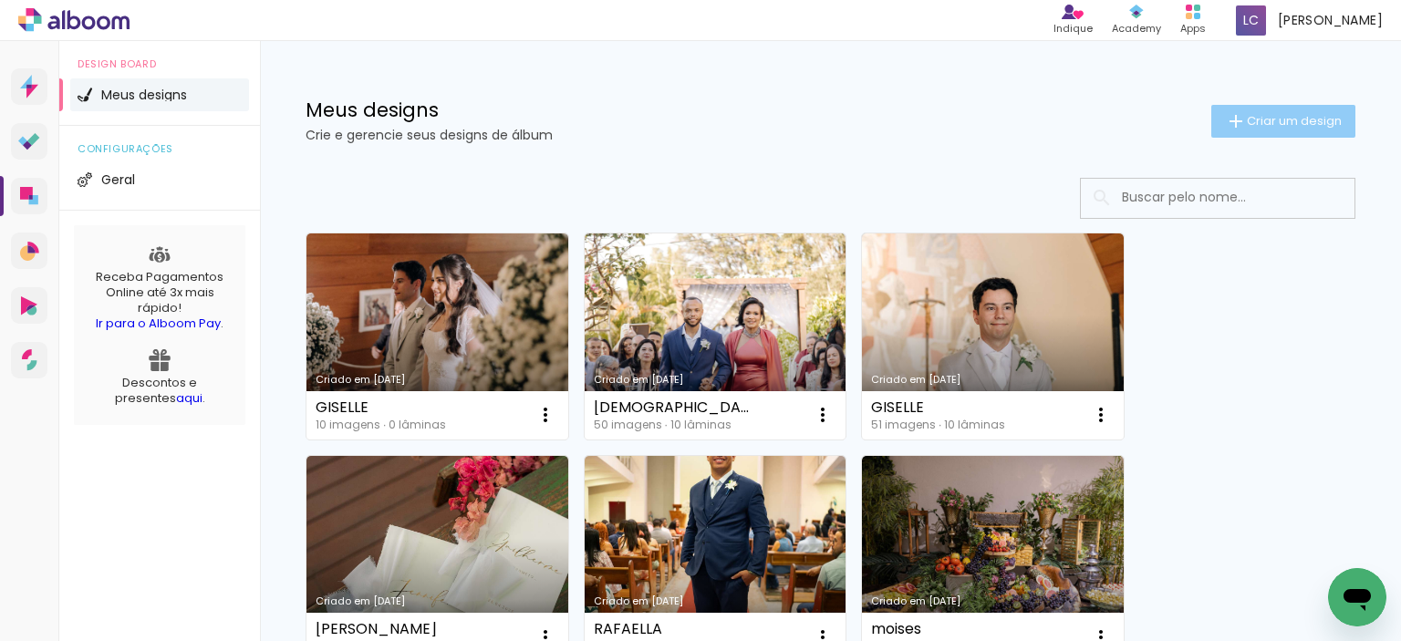
click at [1257, 122] on span "Criar um design" at bounding box center [1294, 121] width 95 height 12
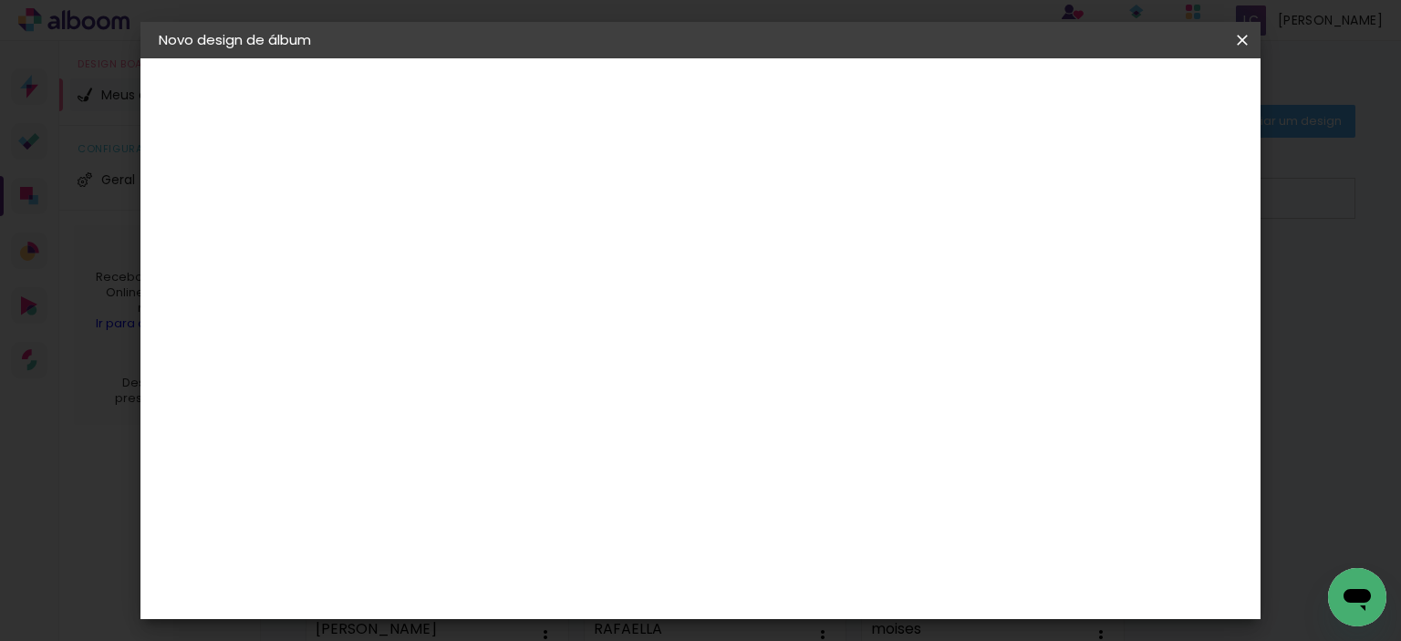
click at [457, 247] on input at bounding box center [457, 245] width 0 height 28
type input "TESTE"
type paper-input "TESTE"
click at [0, 0] on slot "Avançar" at bounding box center [0, 0] width 0 height 0
click at [0, 0] on slot "Tamanho Livre" at bounding box center [0, 0] width 0 height 0
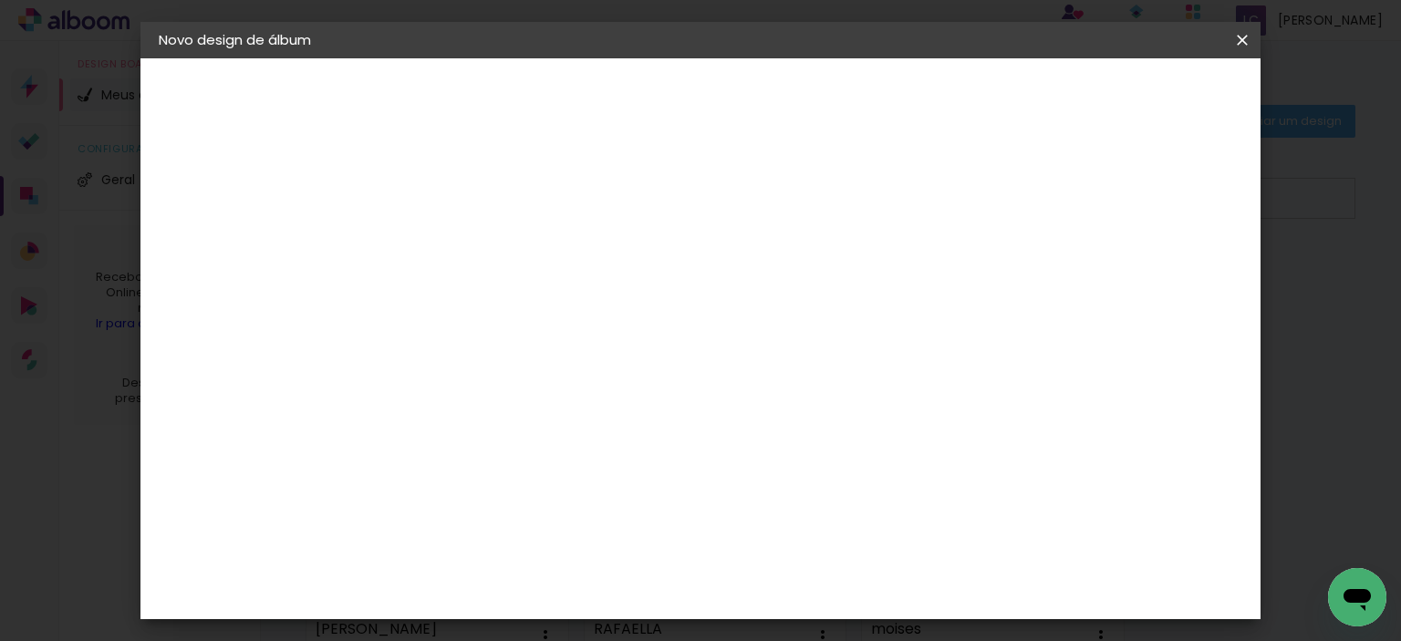
click at [0, 0] on slot "Avançar" at bounding box center [0, 0] width 0 height 0
drag, startPoint x: 404, startPoint y: 324, endPoint x: 420, endPoint y: 328, distance: 15.9
click at [420, 328] on input "30" at bounding box center [399, 331] width 47 height 27
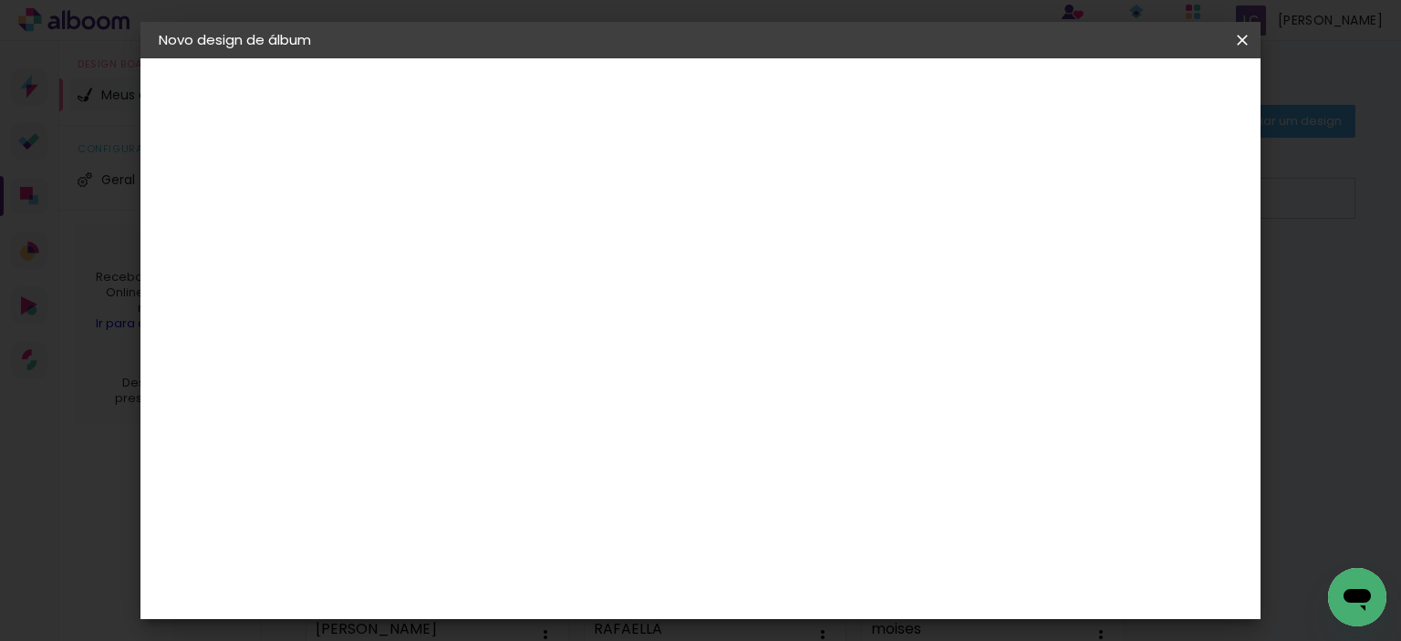
type input "23"
type paper-input "23"
drag, startPoint x: 803, startPoint y: 582, endPoint x: 820, endPoint y: 580, distance: 17.4
click at [820, 580] on input "60" at bounding box center [801, 589] width 47 height 27
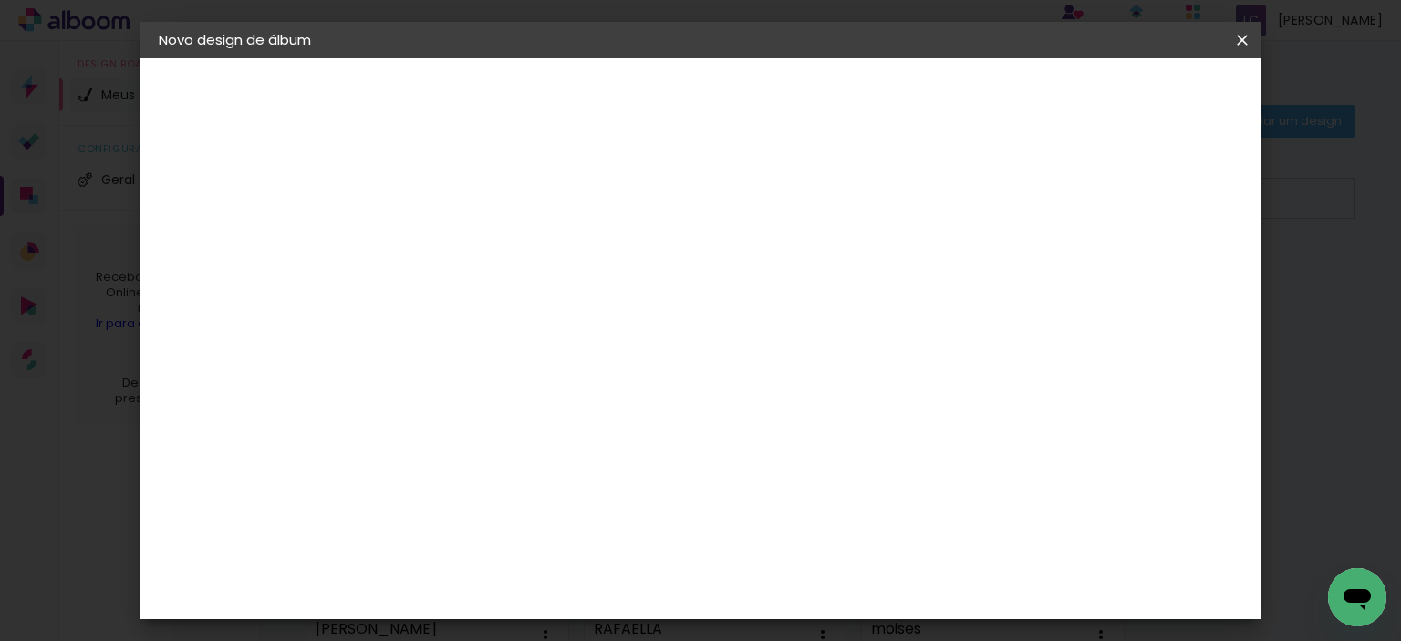
type input "62"
type paper-input "62"
click at [1129, 98] on span "Iniciar design" at bounding box center [1087, 96] width 83 height 13
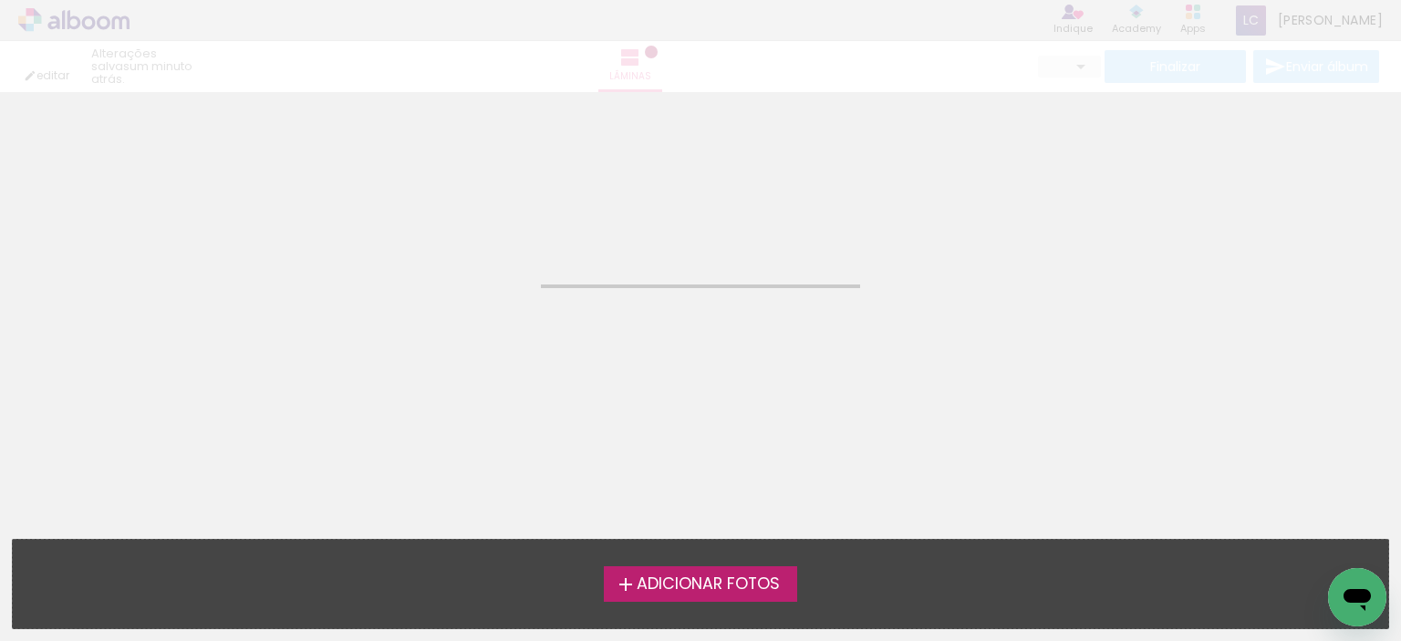
click at [741, 587] on span "Adicionar Fotos" at bounding box center [708, 585] width 143 height 16
click at [0, 0] on input "file" at bounding box center [0, 0] width 0 height 0
